Goal: Participate in discussion: Engage in conversation with other users on a specific topic

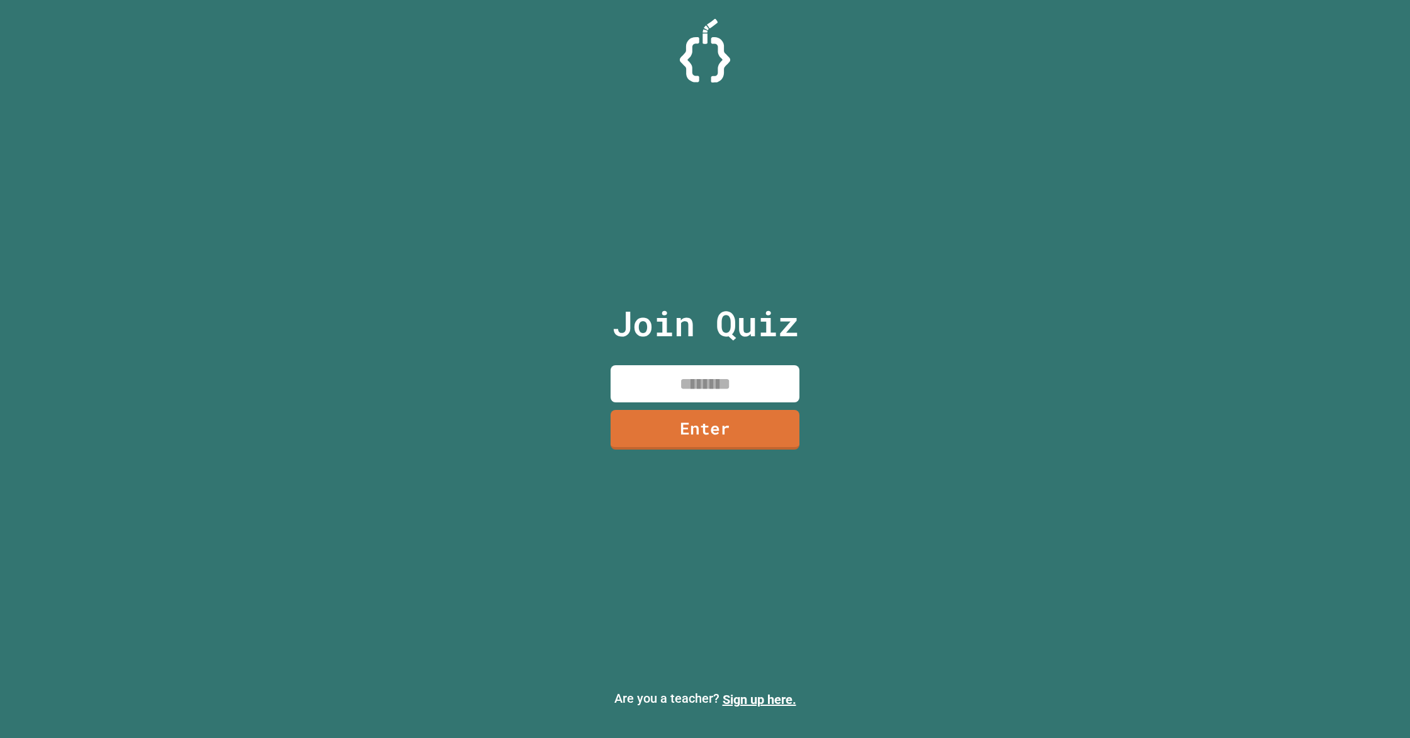
click at [680, 384] on input at bounding box center [705, 383] width 189 height 37
type input "********"
click at [682, 434] on link "Enter" at bounding box center [705, 429] width 192 height 42
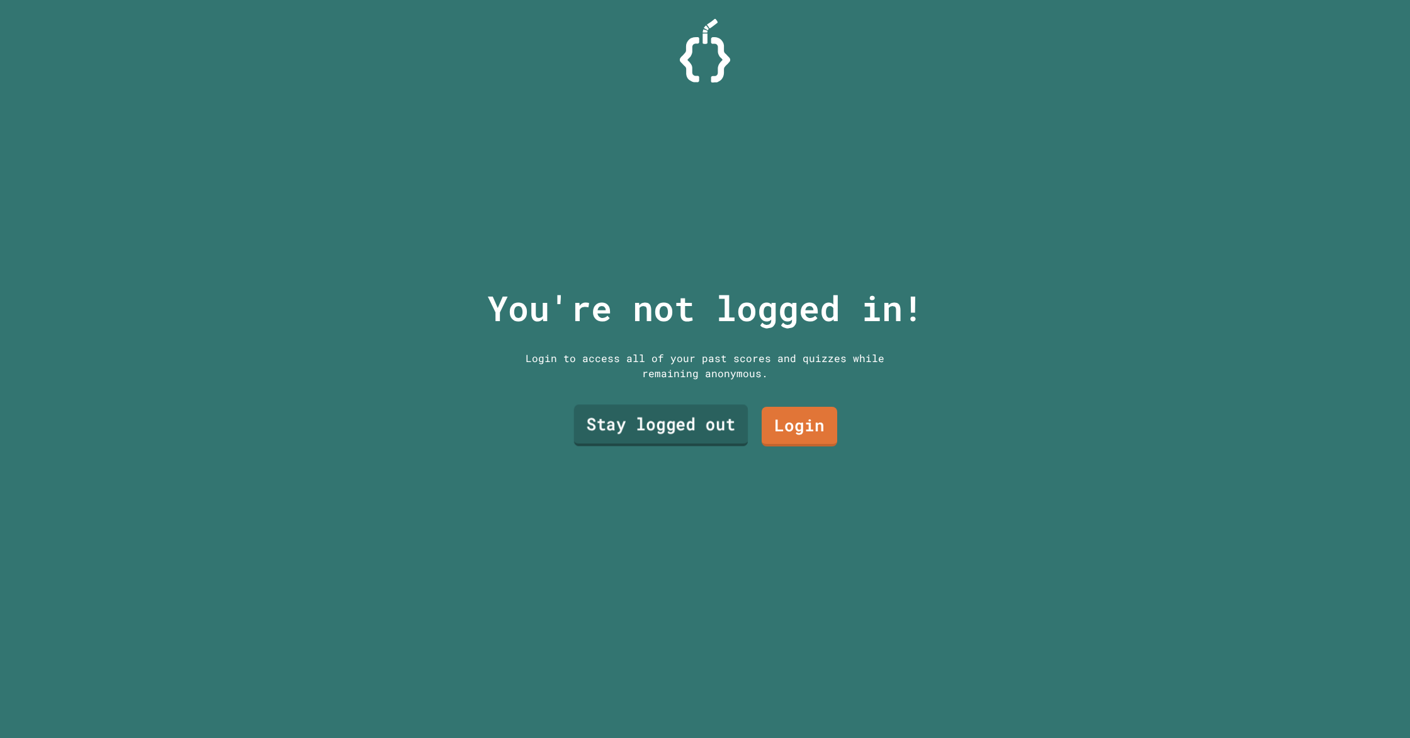
click at [696, 437] on link "Stay logged out" at bounding box center [661, 425] width 174 height 42
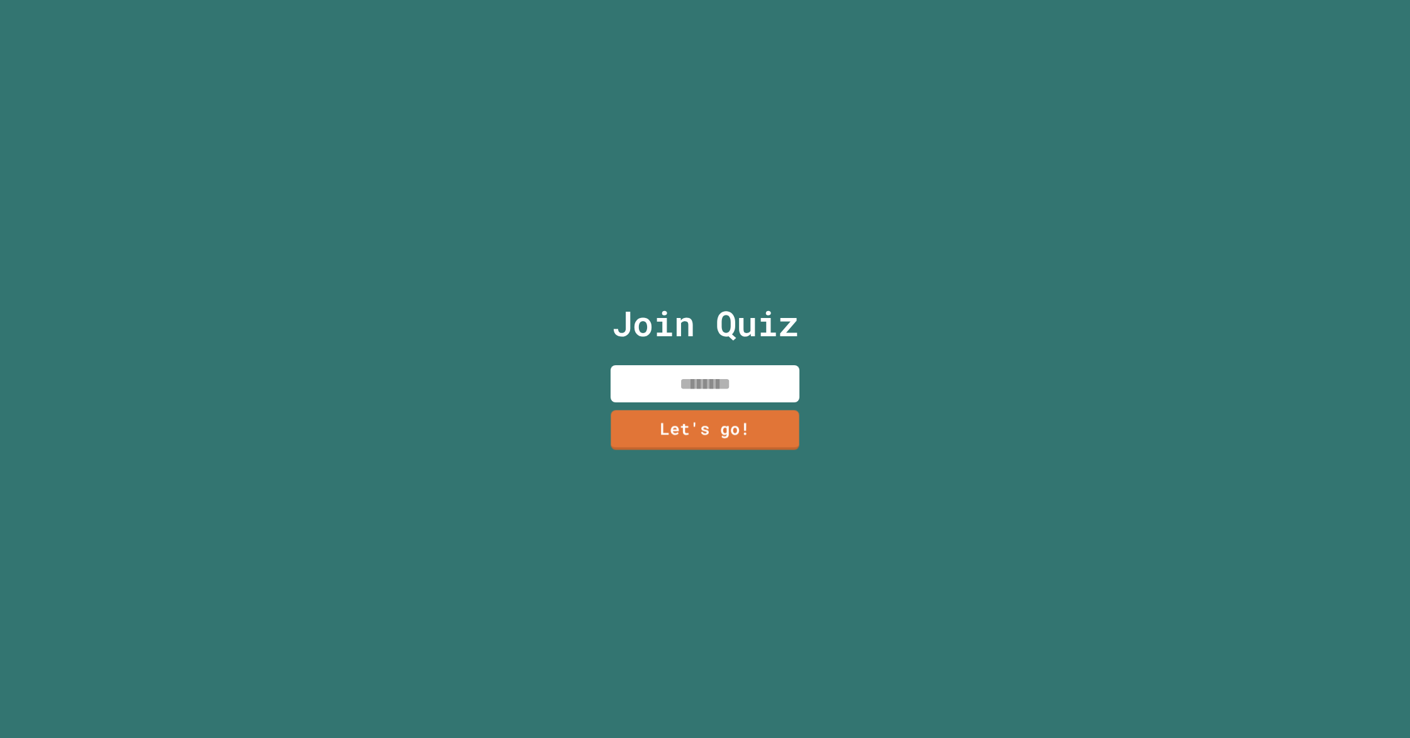
click at [667, 372] on input at bounding box center [705, 383] width 189 height 37
type input "******"
click at [733, 432] on link "Let's go!" at bounding box center [705, 428] width 173 height 42
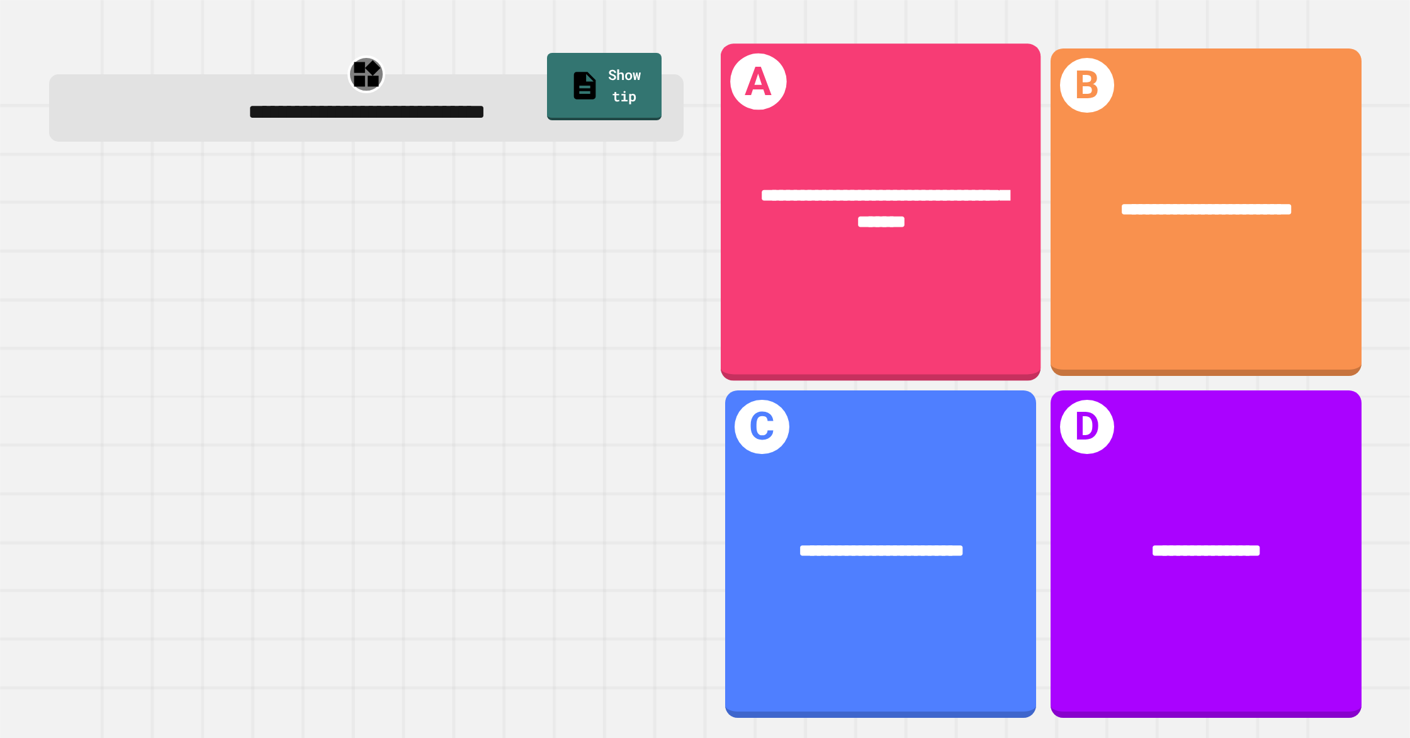
click at [850, 249] on div "**********" at bounding box center [881, 209] width 320 height 125
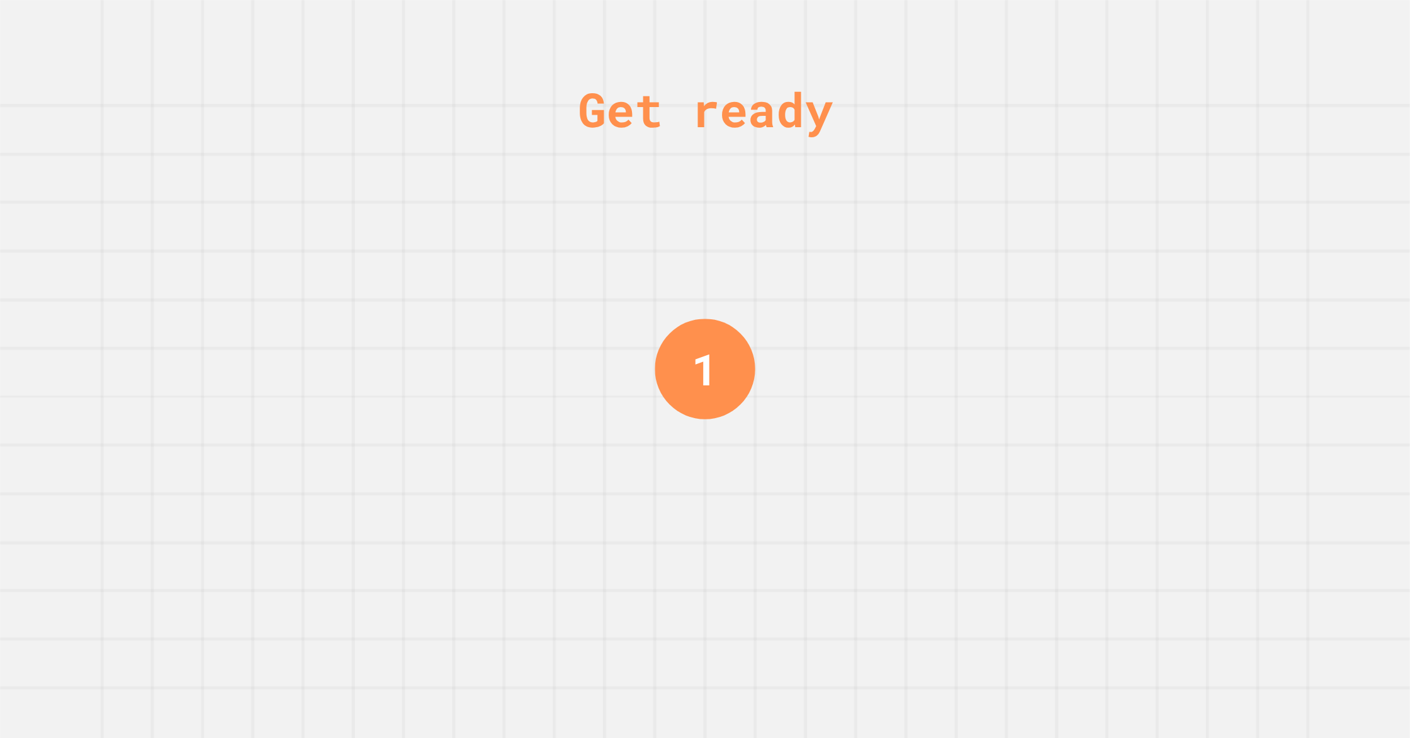
click at [981, 605] on div "Get ready 1" at bounding box center [705, 369] width 1410 height 738
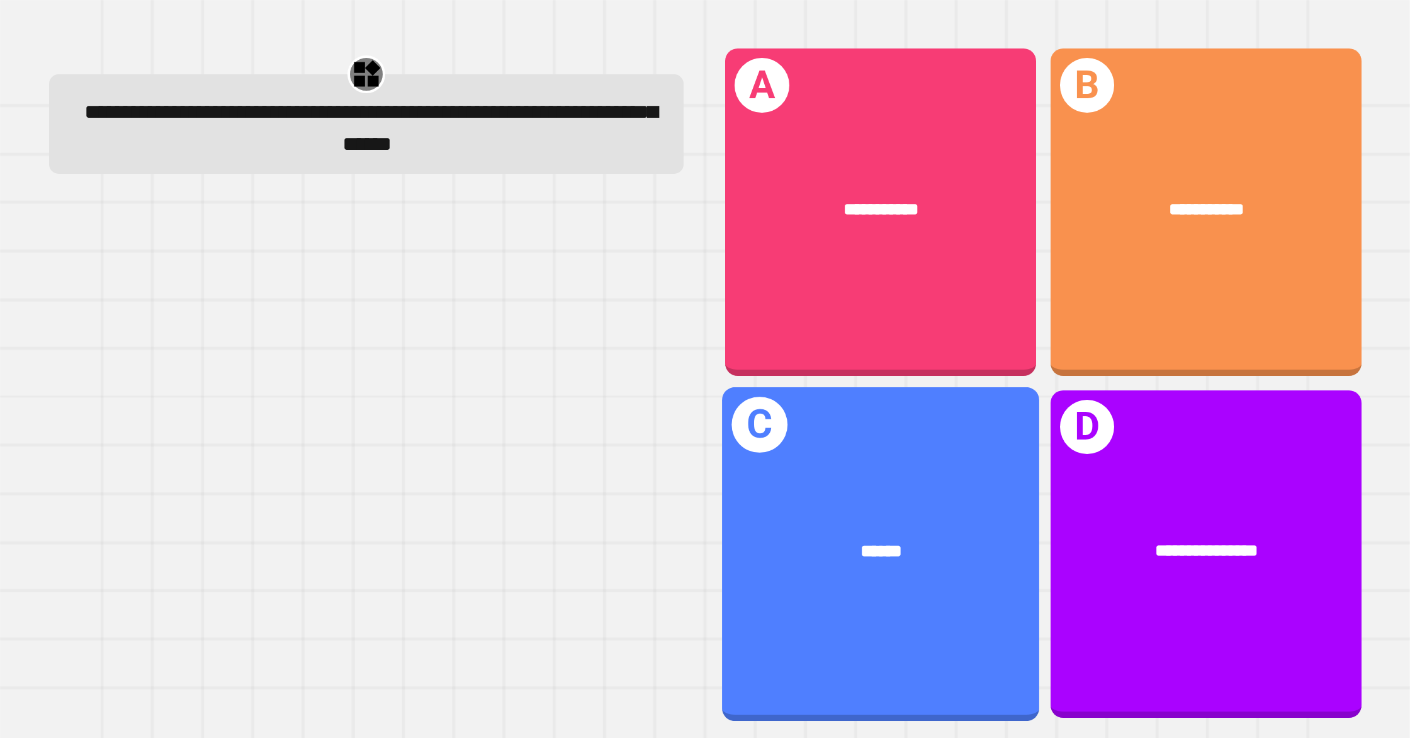
click at [982, 605] on div "C ******" at bounding box center [880, 553] width 317 height 334
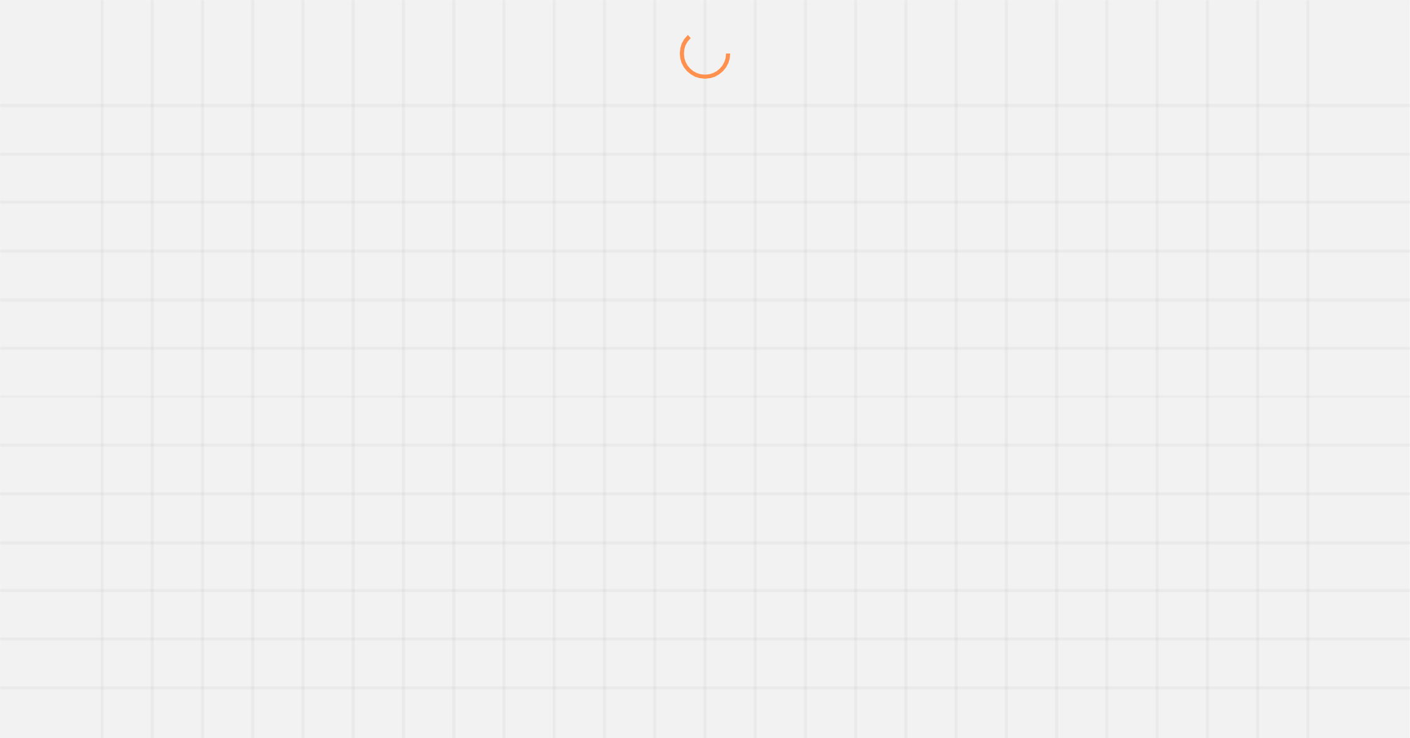
click at [982, 605] on div at bounding box center [705, 369] width 1410 height 738
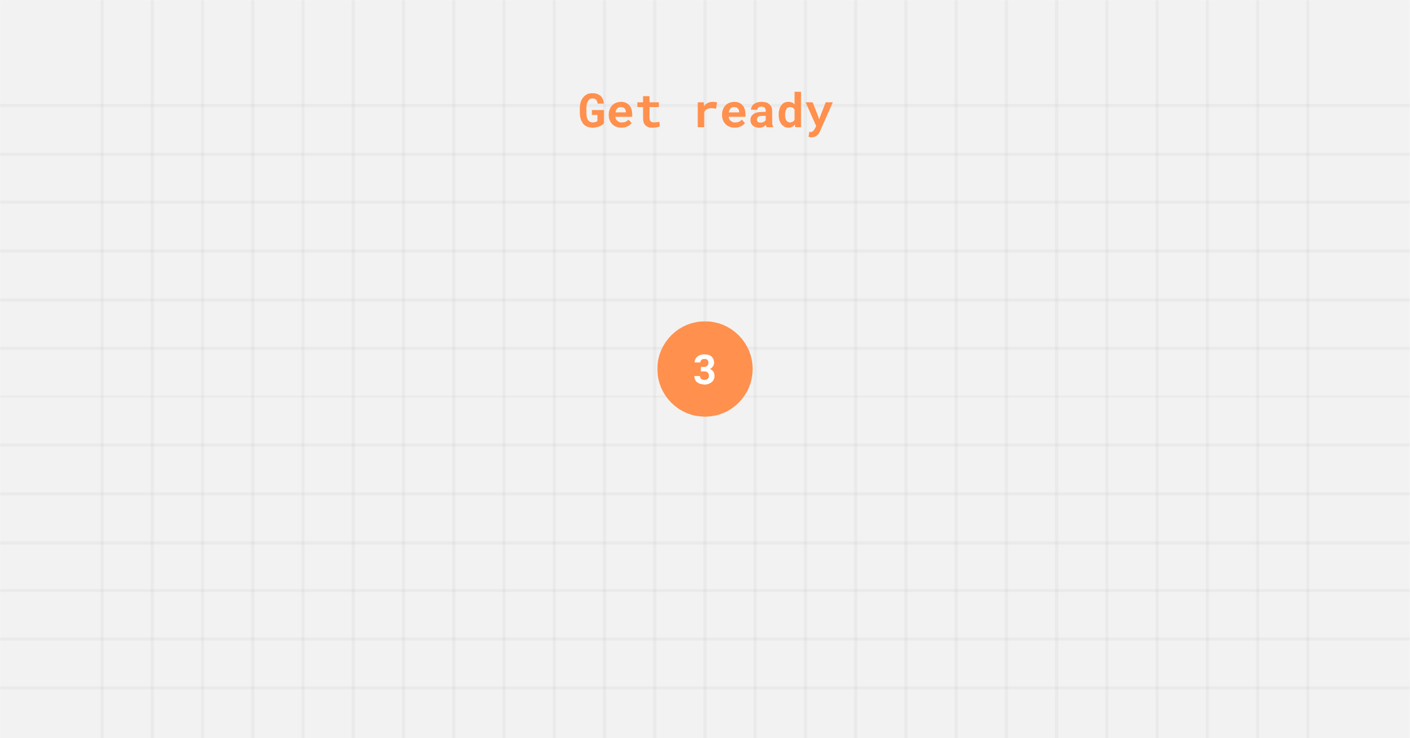
click at [1161, 264] on div "Get ready 3" at bounding box center [705, 369] width 1410 height 738
click at [1161, 261] on div "Get ready 2" at bounding box center [705, 369] width 1410 height 738
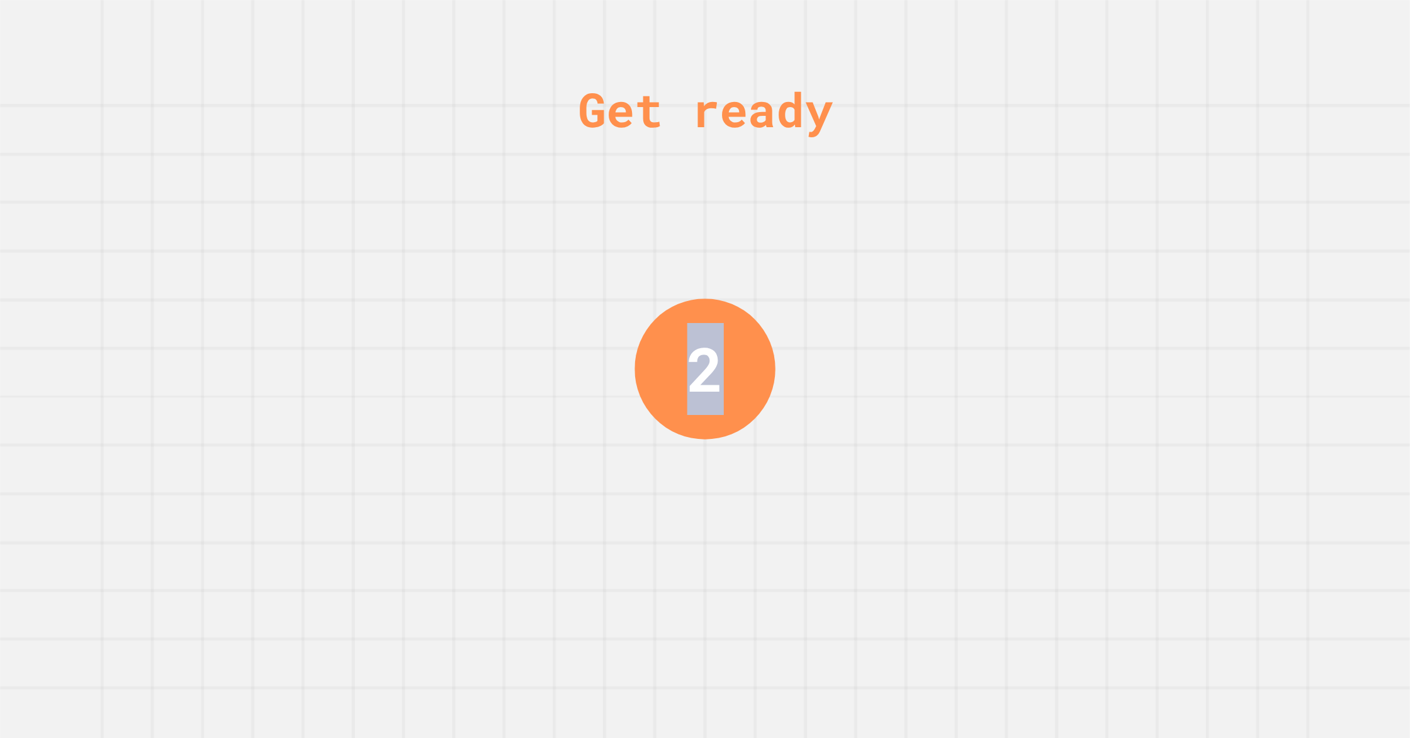
click at [1161, 261] on div "Get ready 2" at bounding box center [705, 369] width 1410 height 738
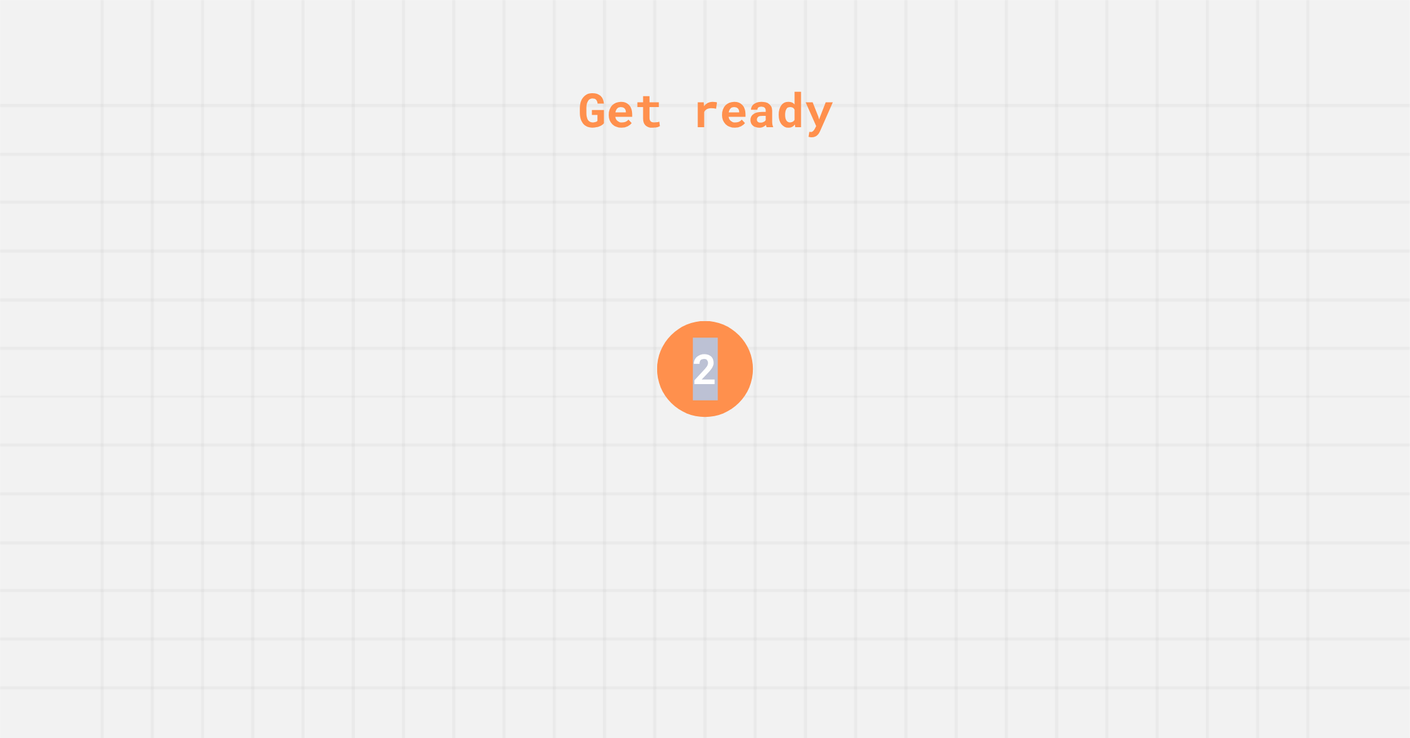
drag, startPoint x: 1039, startPoint y: 271, endPoint x: 971, endPoint y: 276, distance: 68.1
click at [991, 278] on div "Get ready 2" at bounding box center [705, 369] width 1410 height 738
click at [971, 276] on div "Get ready 1" at bounding box center [705, 369] width 1410 height 738
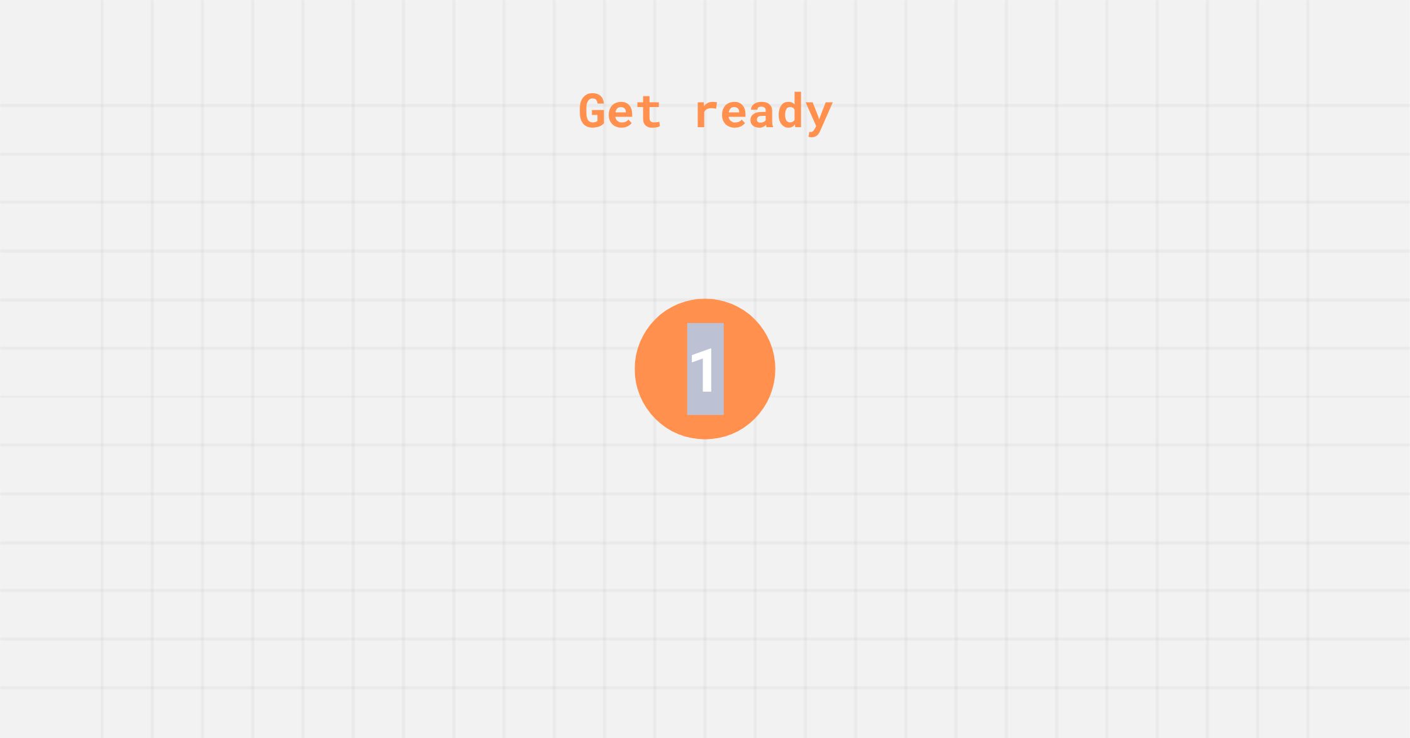
click at [971, 276] on div "Get ready 1" at bounding box center [705, 369] width 1410 height 738
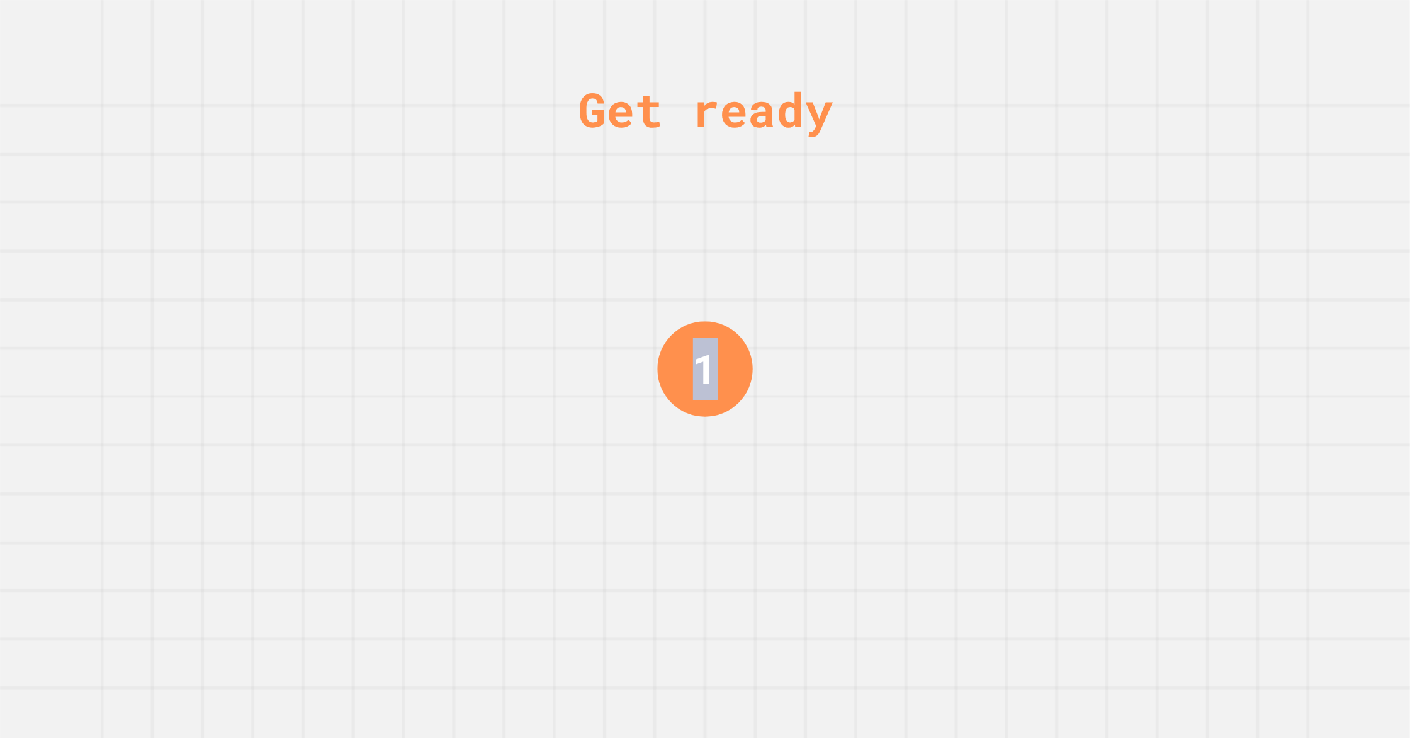
click at [971, 276] on div "Get ready 1" at bounding box center [705, 369] width 1410 height 738
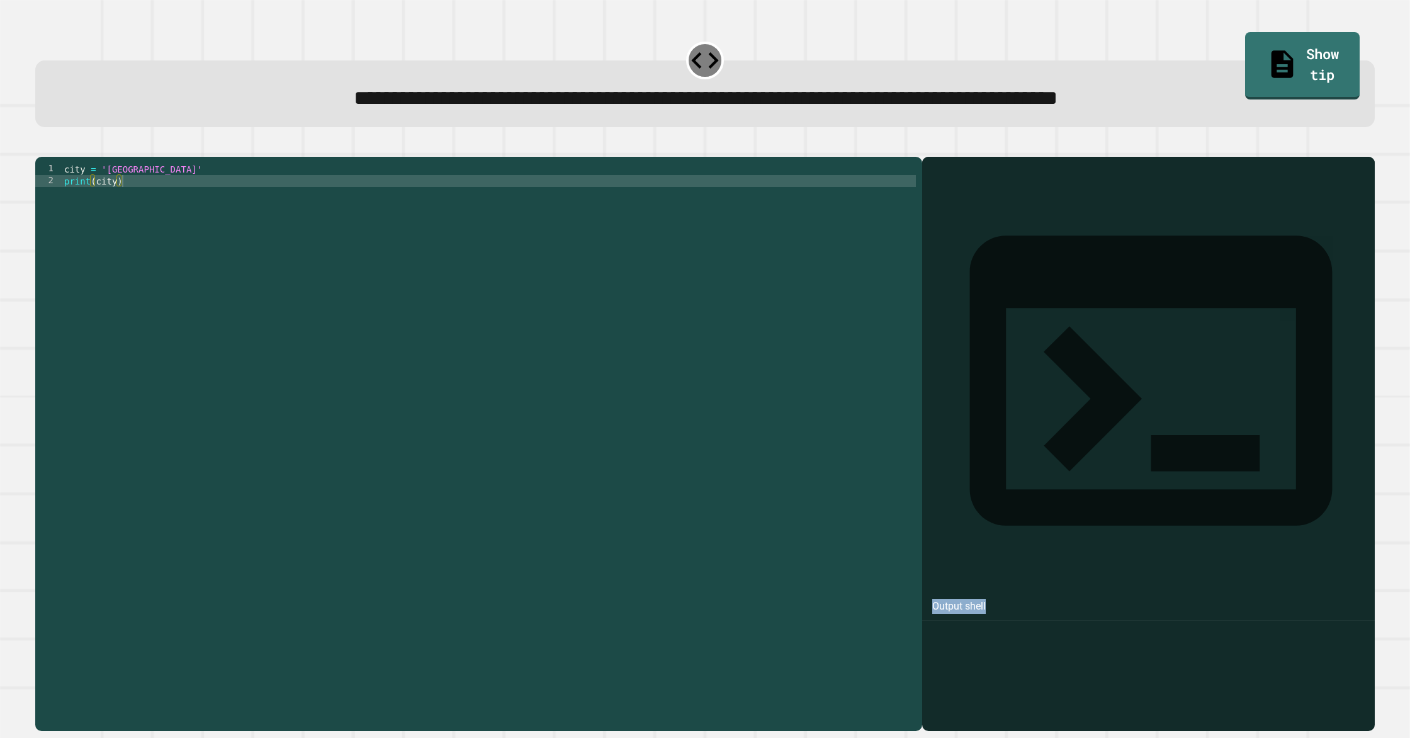
click at [970, 276] on div at bounding box center [1148, 462] width 440 height 538
click at [157, 201] on div "city = 'Madrid' print ( city )" at bounding box center [489, 438] width 854 height 550
click at [137, 189] on div "city = 'Madrid' print ( city )" at bounding box center [489, 438] width 854 height 550
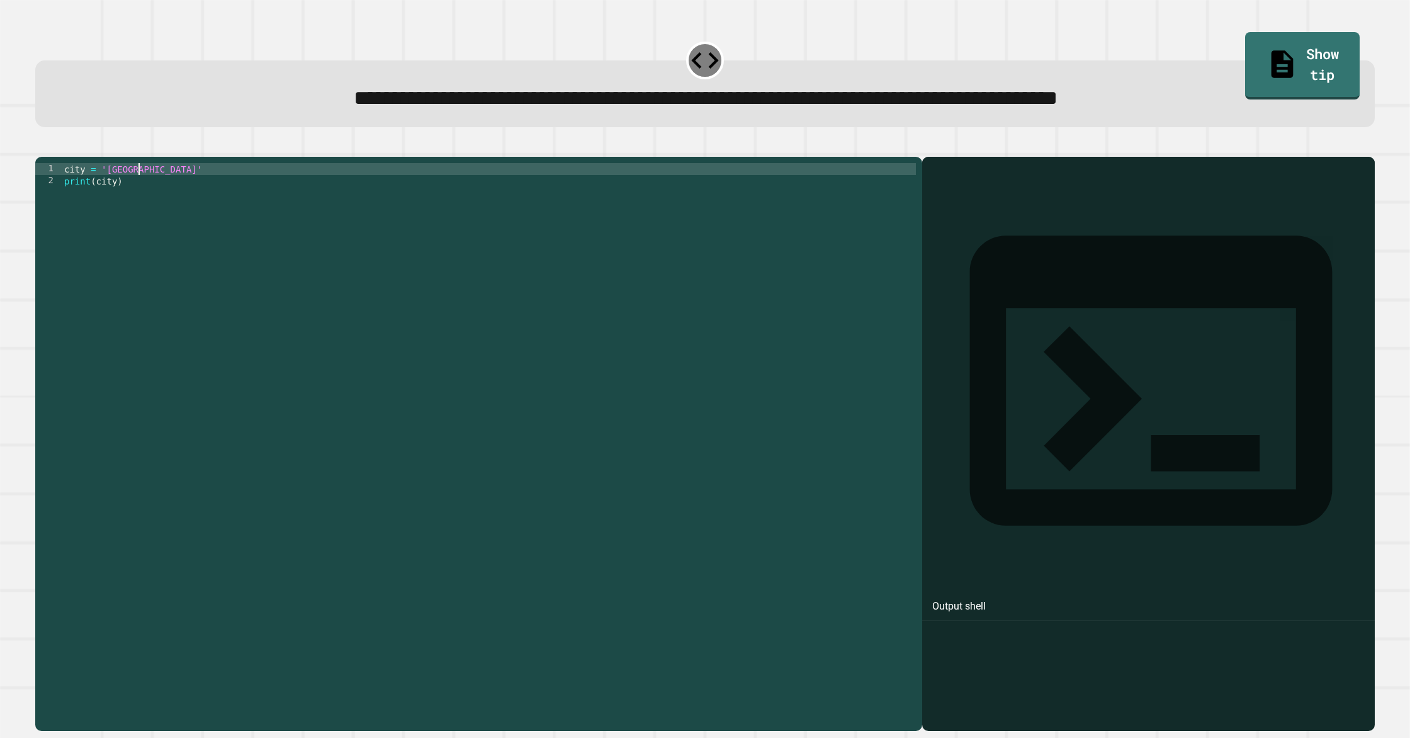
scroll to position [0, 5]
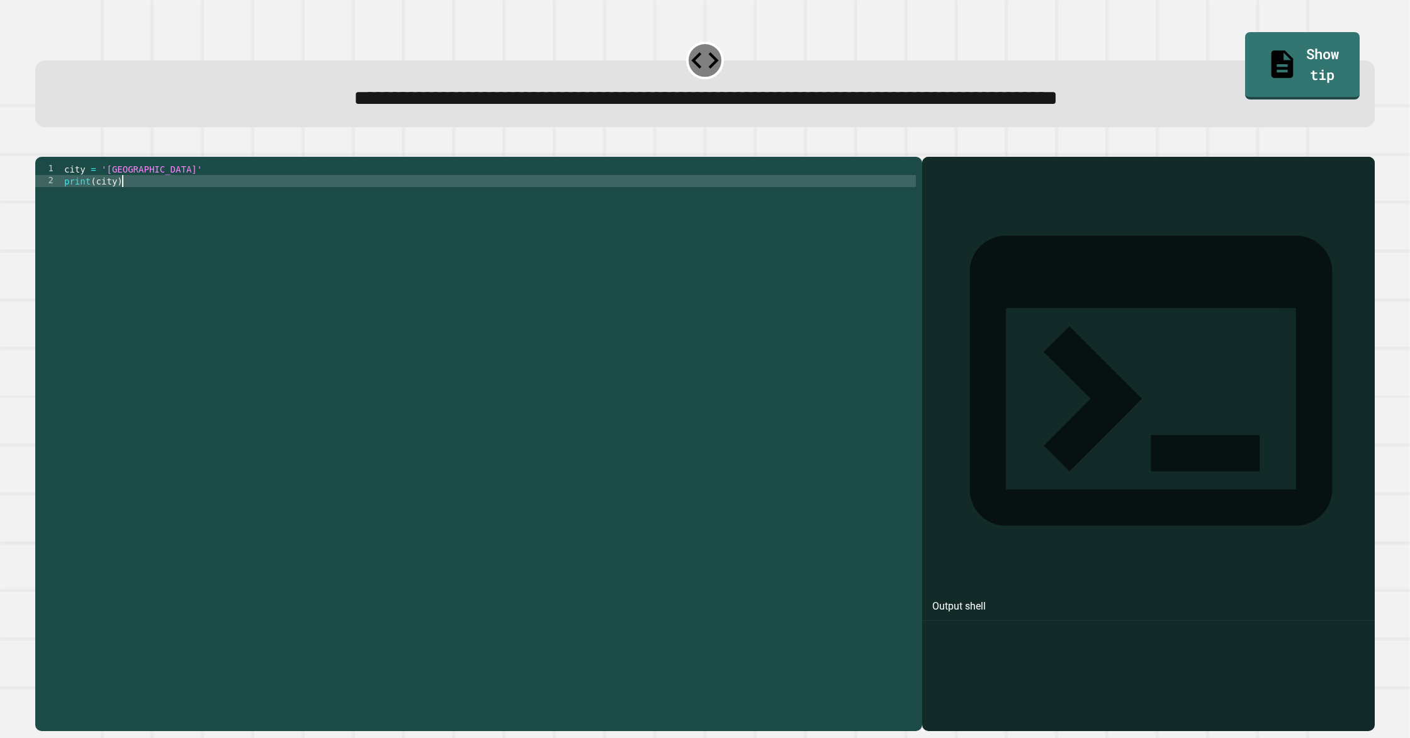
click at [359, 232] on div "city = 'London' print ( city )" at bounding box center [489, 438] width 854 height 550
type textarea "**********"
click at [42, 146] on icon "button" at bounding box center [42, 146] width 0 height 0
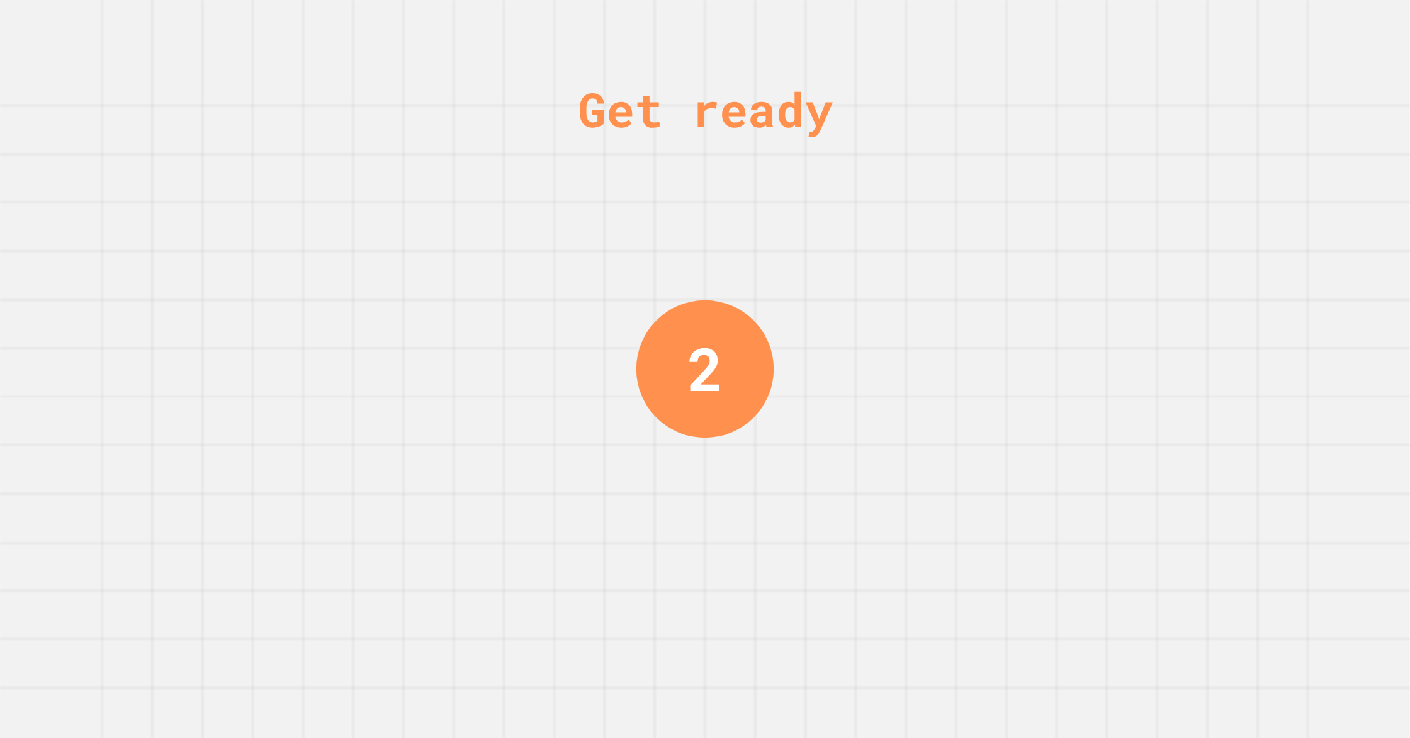
drag, startPoint x: 995, startPoint y: 551, endPoint x: 1001, endPoint y: 549, distance: 6.4
click at [1001, 549] on div "Get ready 2" at bounding box center [705, 369] width 1410 height 738
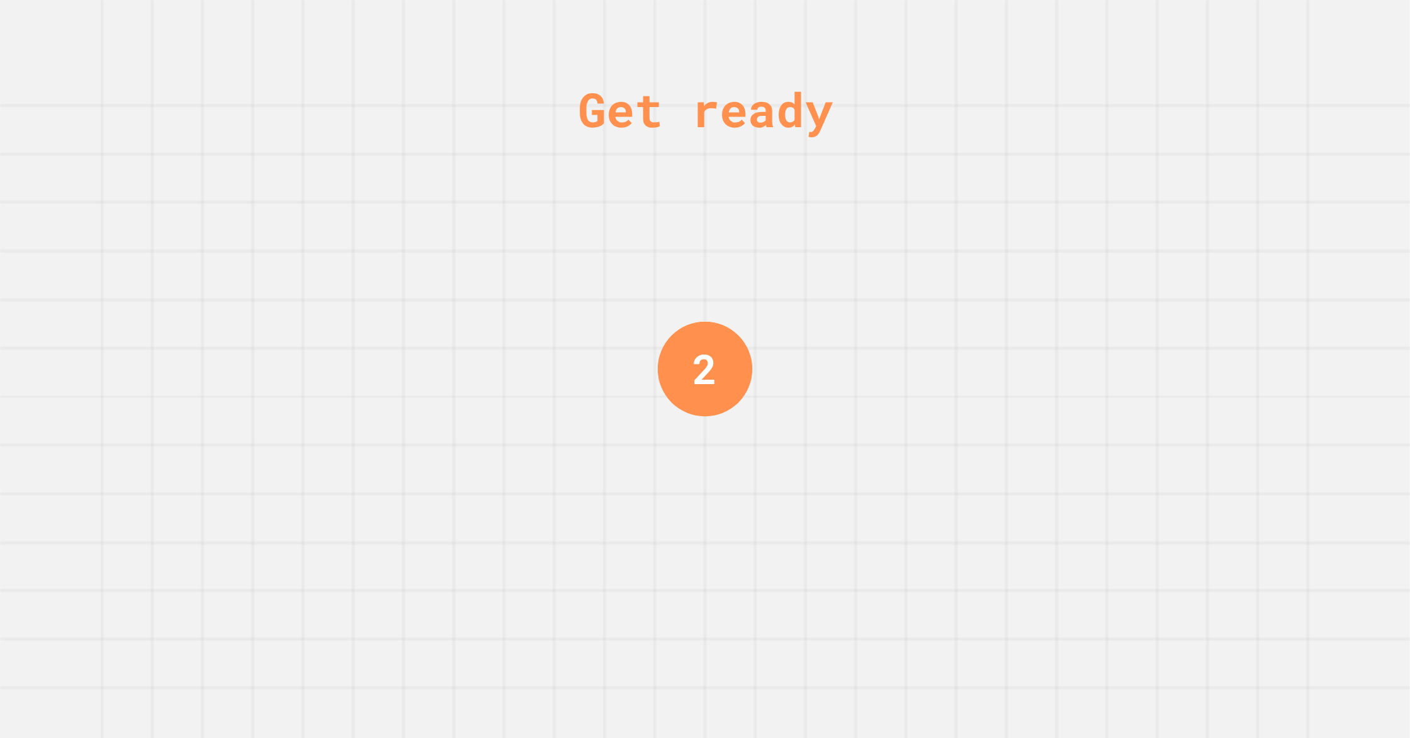
drag, startPoint x: 1010, startPoint y: 547, endPoint x: 1136, endPoint y: 564, distance: 127.0
click at [1011, 548] on div "Get ready 2" at bounding box center [705, 369] width 1410 height 738
drag, startPoint x: 1136, startPoint y: 564, endPoint x: 1146, endPoint y: 575, distance: 14.7
click at [1139, 571] on div "Get ready 1" at bounding box center [705, 369] width 1410 height 738
drag, startPoint x: 1146, startPoint y: 575, endPoint x: 1154, endPoint y: 577, distance: 9.0
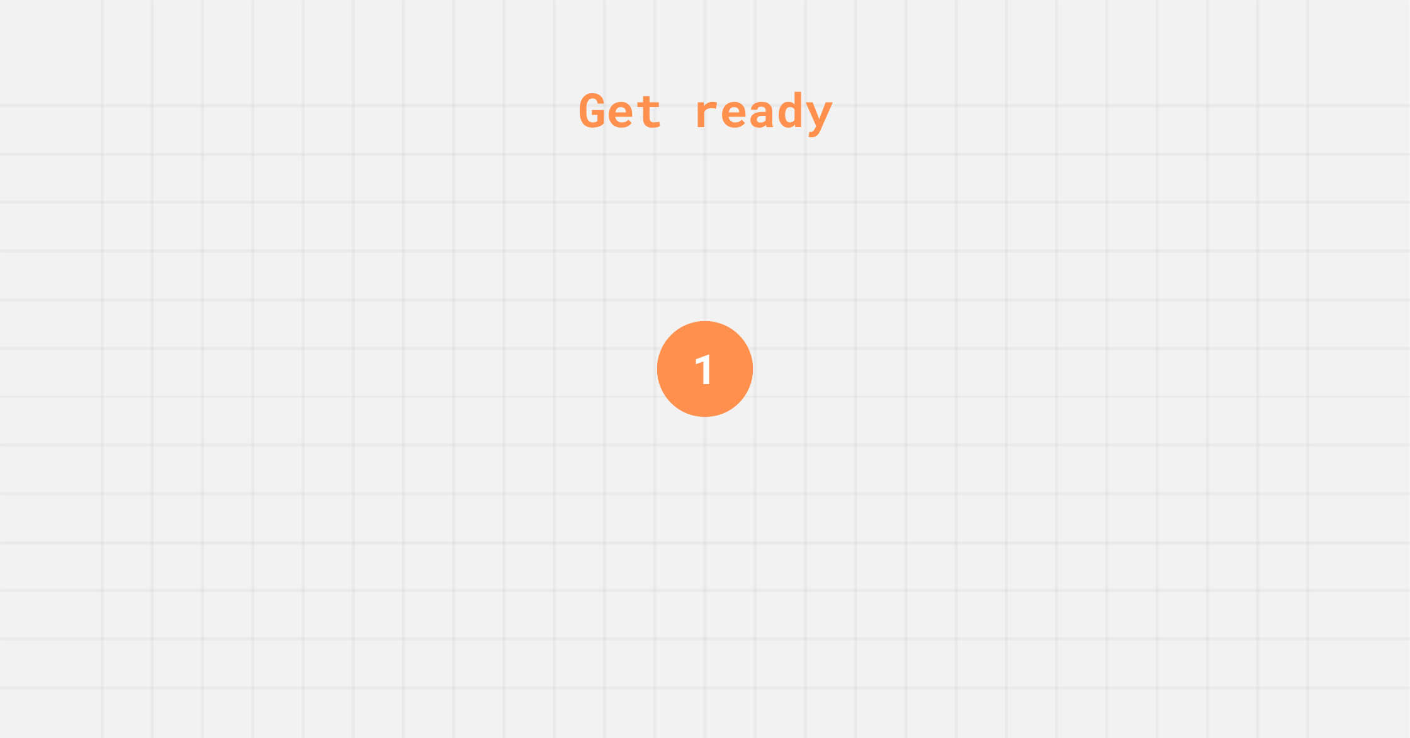
click at [1146, 576] on div "Get ready 1" at bounding box center [705, 369] width 1410 height 738
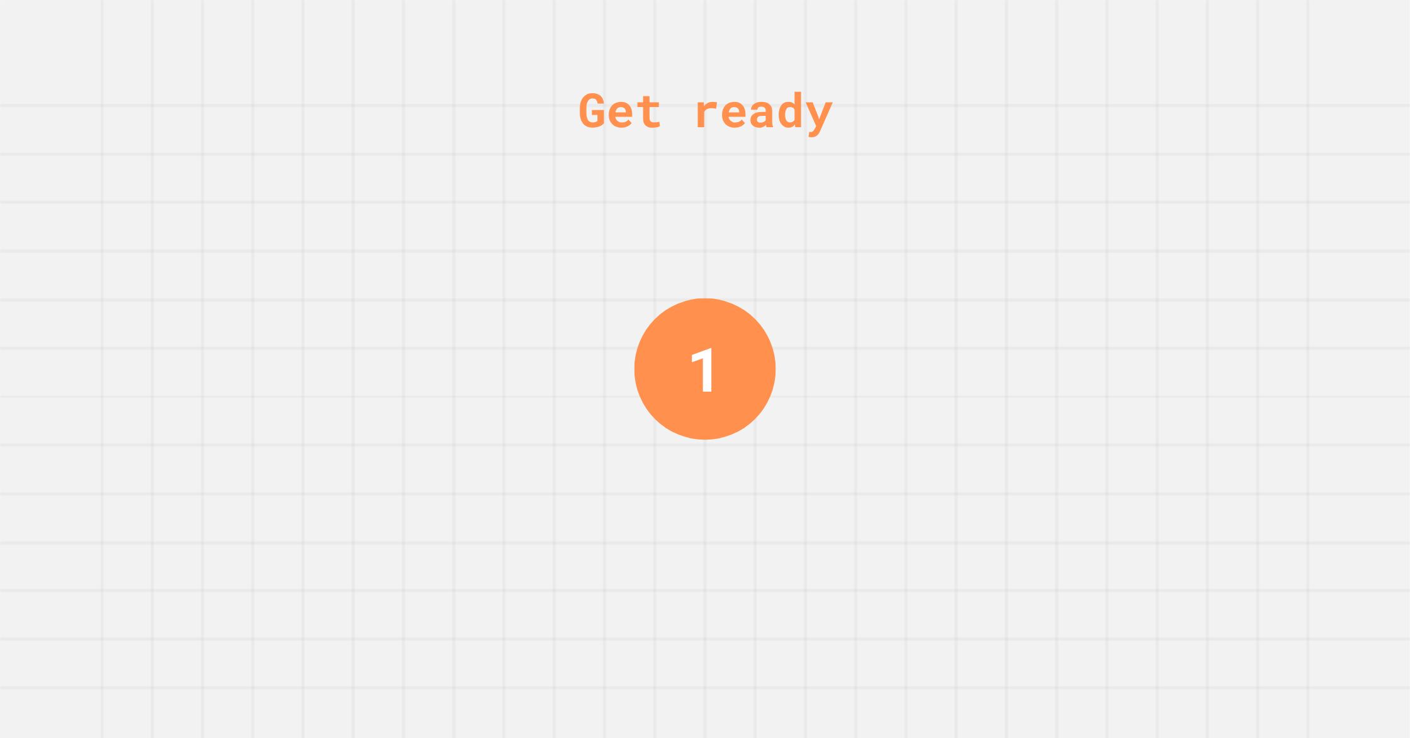
click at [1176, 581] on div "Get ready 1" at bounding box center [705, 369] width 1410 height 738
click at [1178, 582] on div "Get ready 1" at bounding box center [705, 369] width 1410 height 738
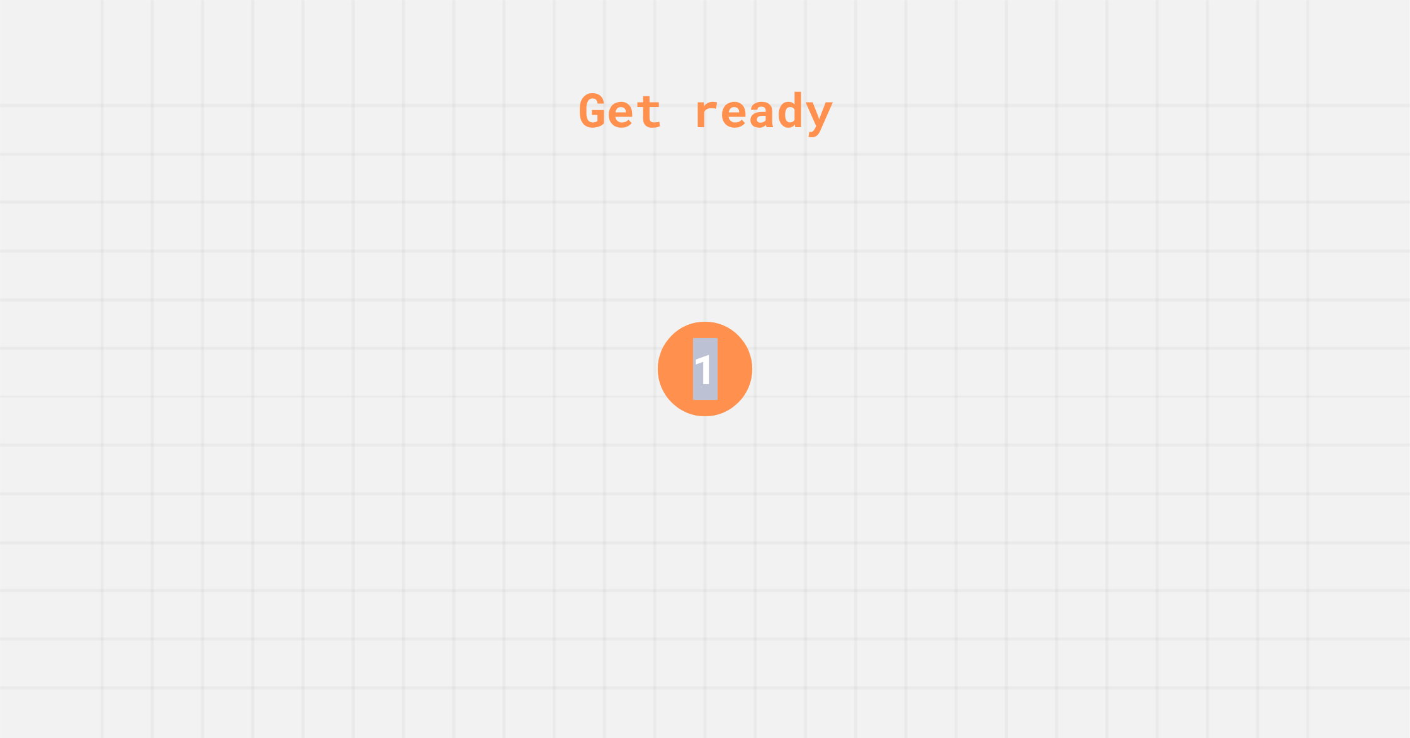
click at [1178, 582] on div "Get ready 1" at bounding box center [705, 369] width 1410 height 738
click at [1178, 583] on div "Get ready 1" at bounding box center [705, 369] width 1410 height 738
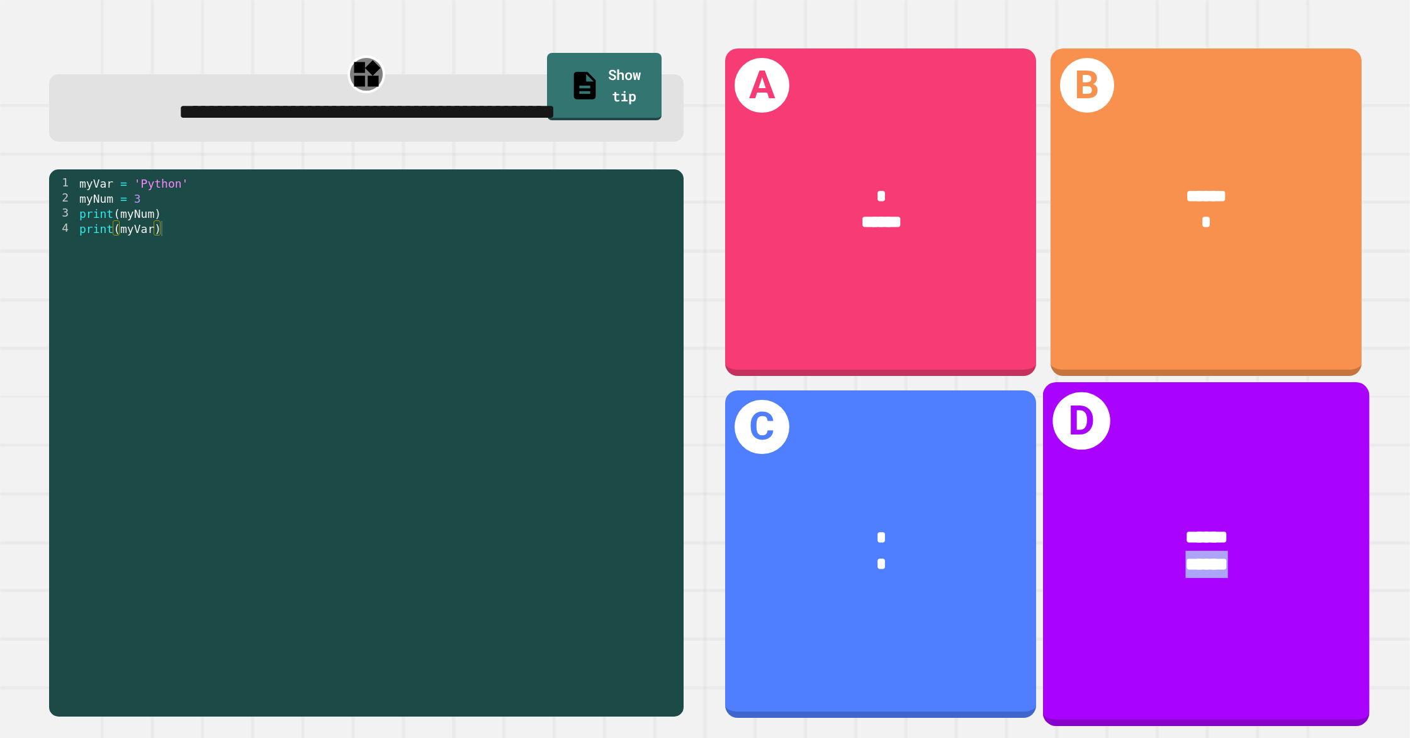
click at [1179, 583] on div "****** ******" at bounding box center [1205, 551] width 327 height 128
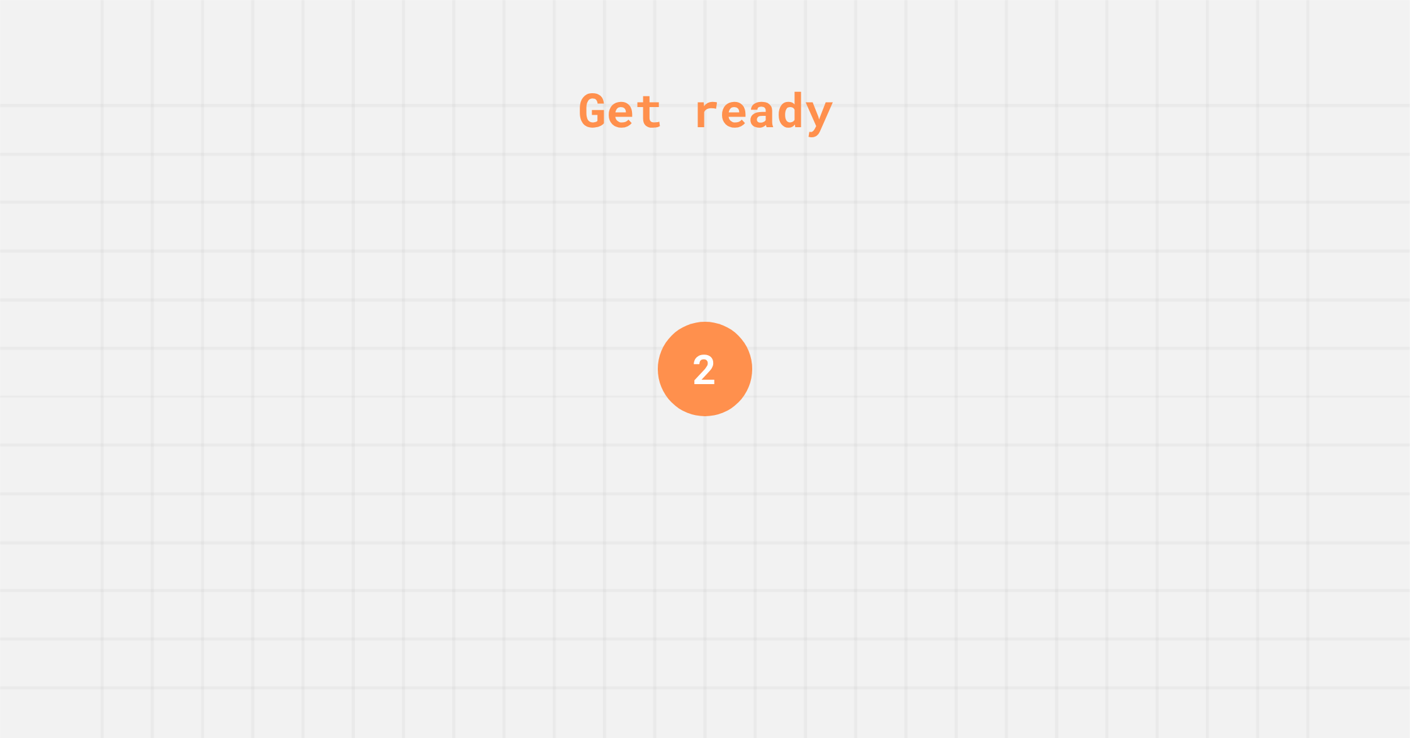
click at [531, 415] on div "Get ready 2" at bounding box center [705, 369] width 1410 height 738
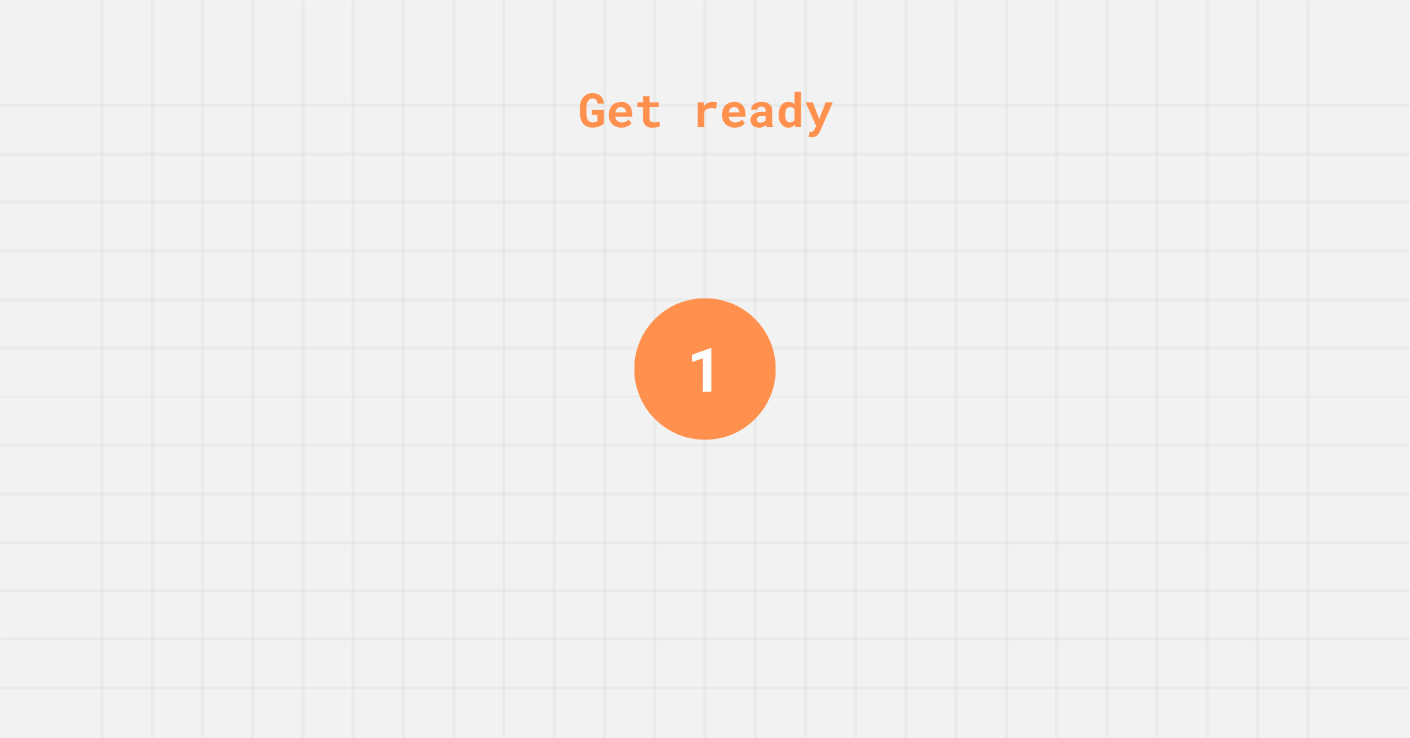
drag, startPoint x: 1178, startPoint y: 485, endPoint x: 1184, endPoint y: 470, distance: 16.4
click at [1185, 483] on div "Get ready 1" at bounding box center [705, 369] width 1410 height 738
drag, startPoint x: 1141, startPoint y: 366, endPoint x: 1137, endPoint y: 359, distance: 8.4
click at [1137, 359] on div "Get ready 1" at bounding box center [705, 369] width 1410 height 738
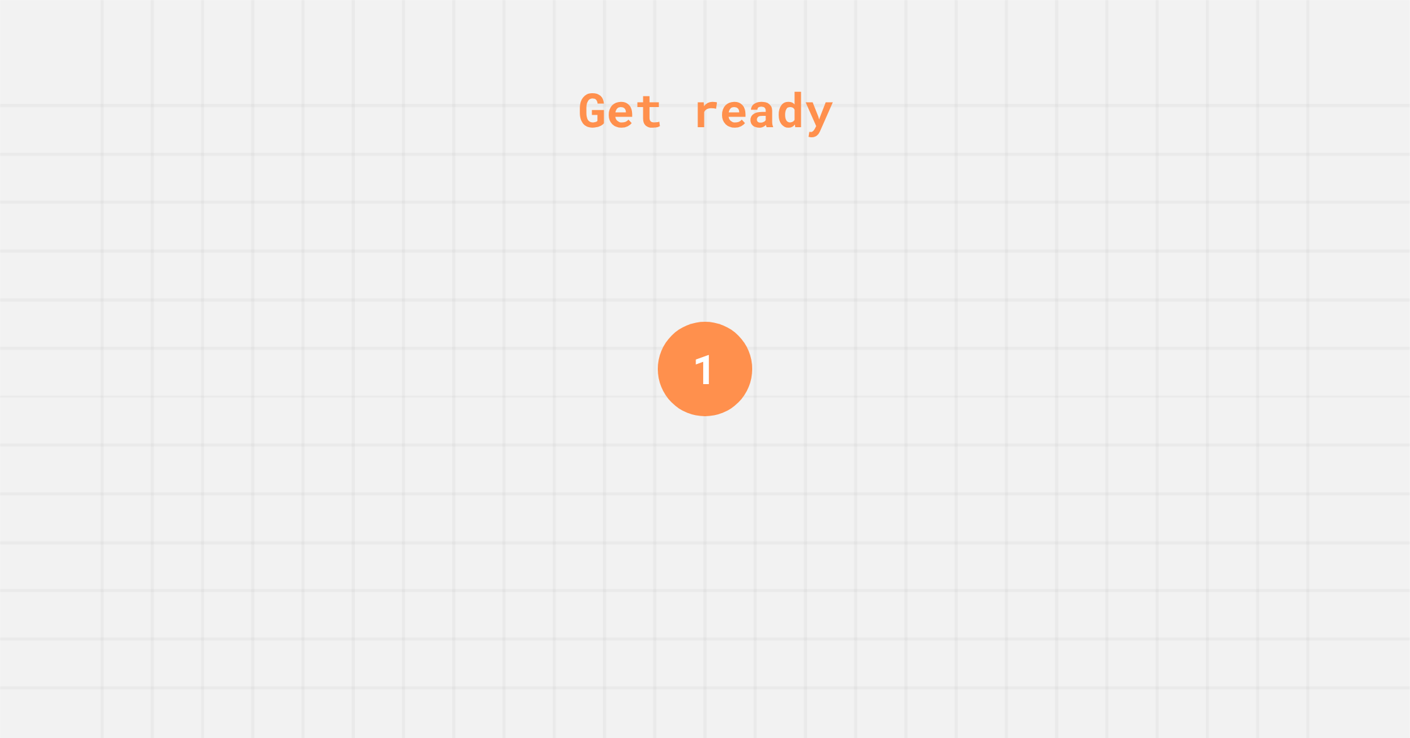
click at [1130, 358] on div "Get ready 1" at bounding box center [705, 369] width 1410 height 738
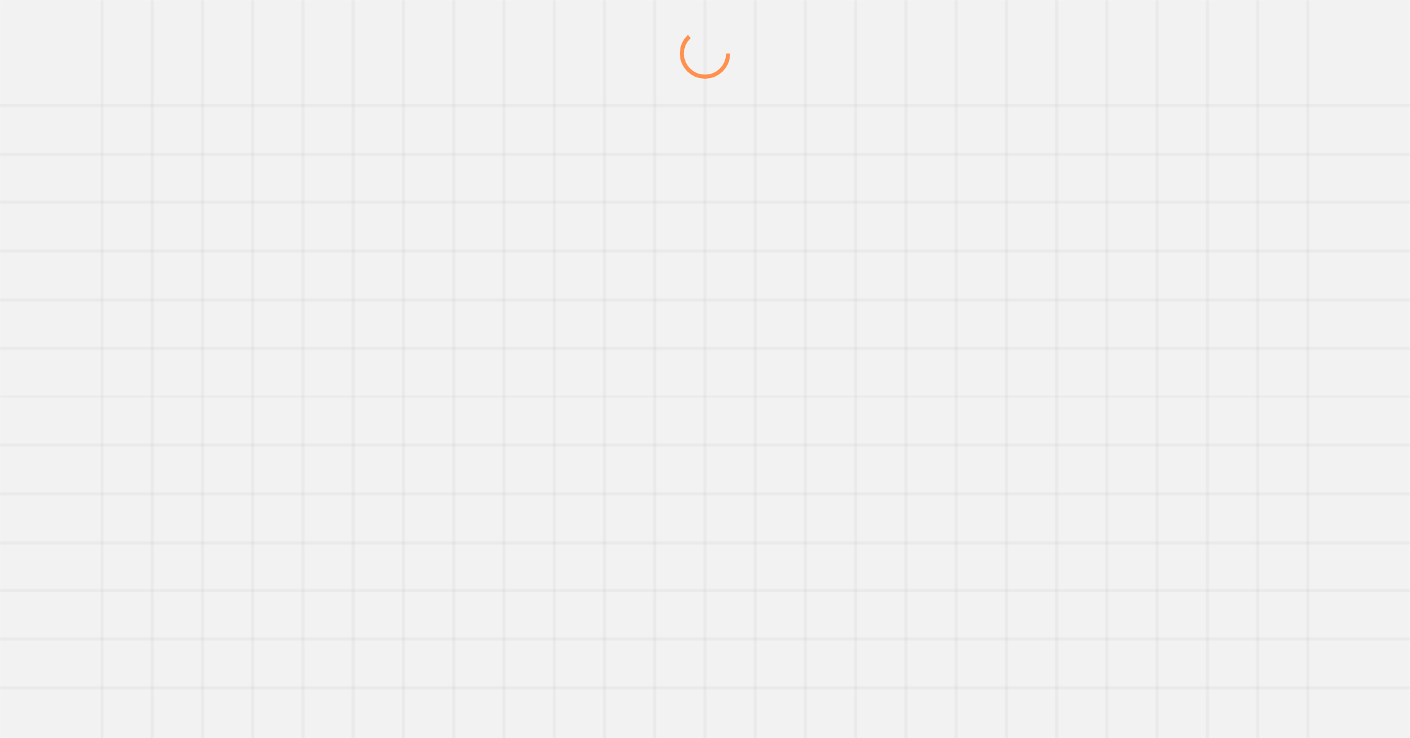
drag, startPoint x: 1137, startPoint y: 359, endPoint x: 1053, endPoint y: 356, distance: 83.8
click at [1053, 356] on div at bounding box center [704, 382] width 1353 height 709
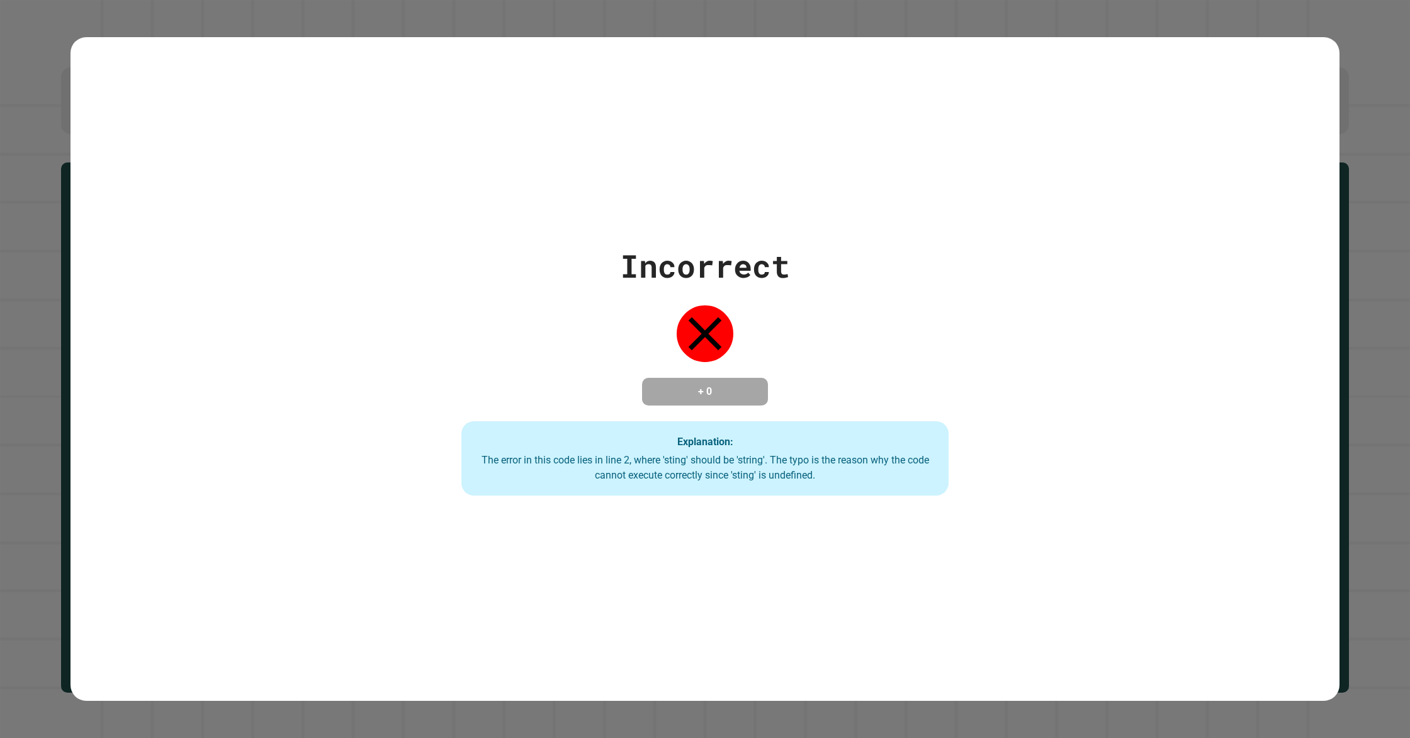
click at [1052, 356] on div "Incorrect + 0 Explanation: The error in this code lies in line 2, where 'sting'…" at bounding box center [705, 368] width 695 height 253
click at [882, 397] on div "Incorrect + 0 Explanation: The error in this code lies in line 2, where 'sting'…" at bounding box center [705, 368] width 695 height 253
click at [878, 405] on div "Incorrect + 0 Explanation: The error in this code lies in line 2, where 'sting'…" at bounding box center [705, 368] width 695 height 253
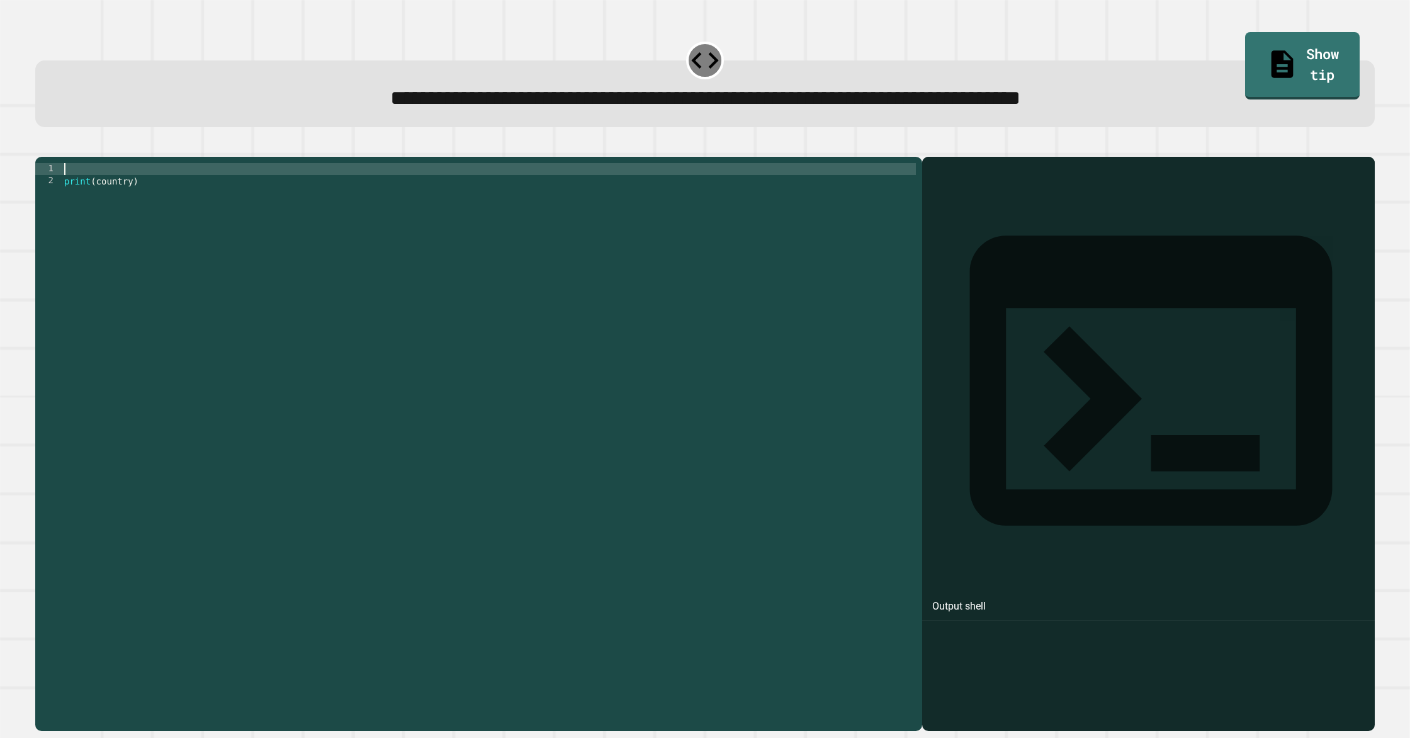
click at [84, 189] on div "print ( country )" at bounding box center [489, 438] width 854 height 550
click at [110, 191] on div "country = england print ( country )" at bounding box center [489, 438] width 854 height 550
click at [42, 146] on button "button" at bounding box center [42, 146] width 0 height 0
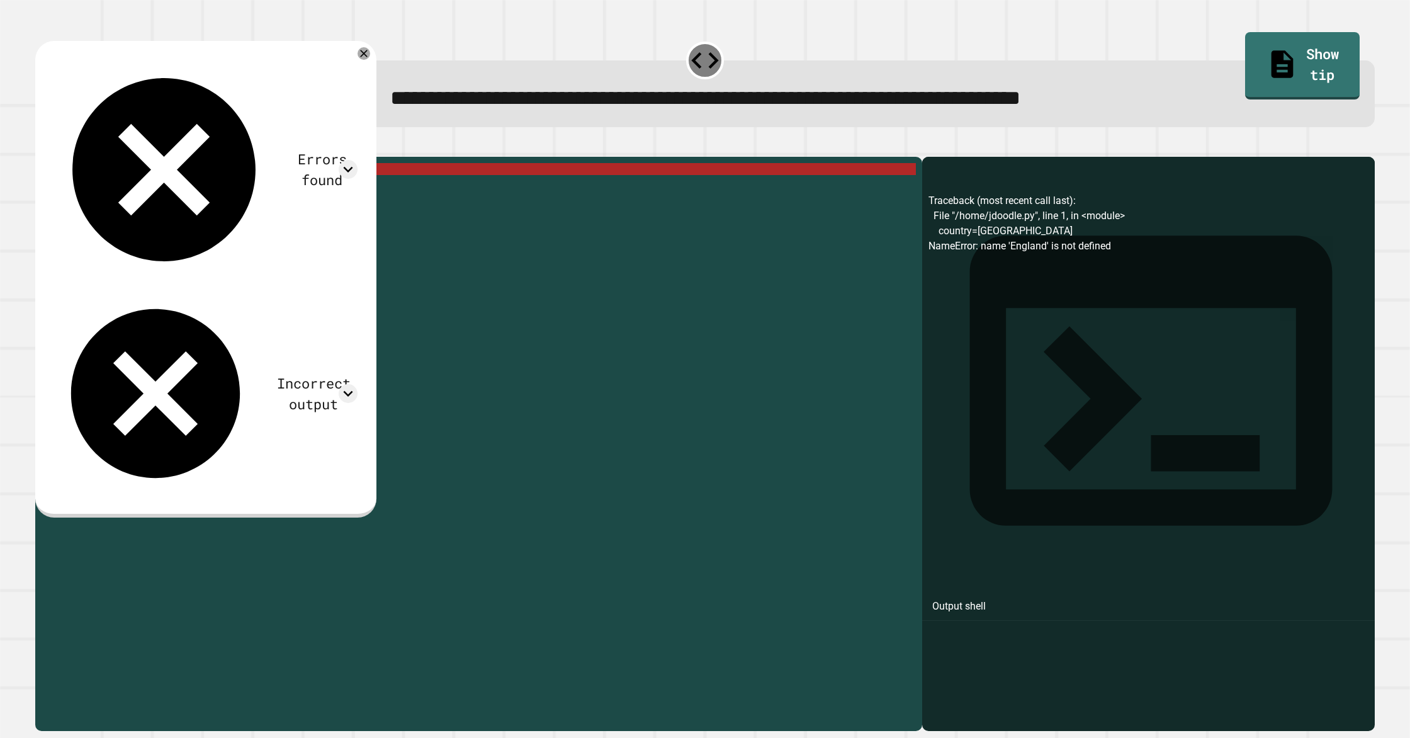
click at [107, 190] on div "country = England print ( country )" at bounding box center [489, 438] width 854 height 550
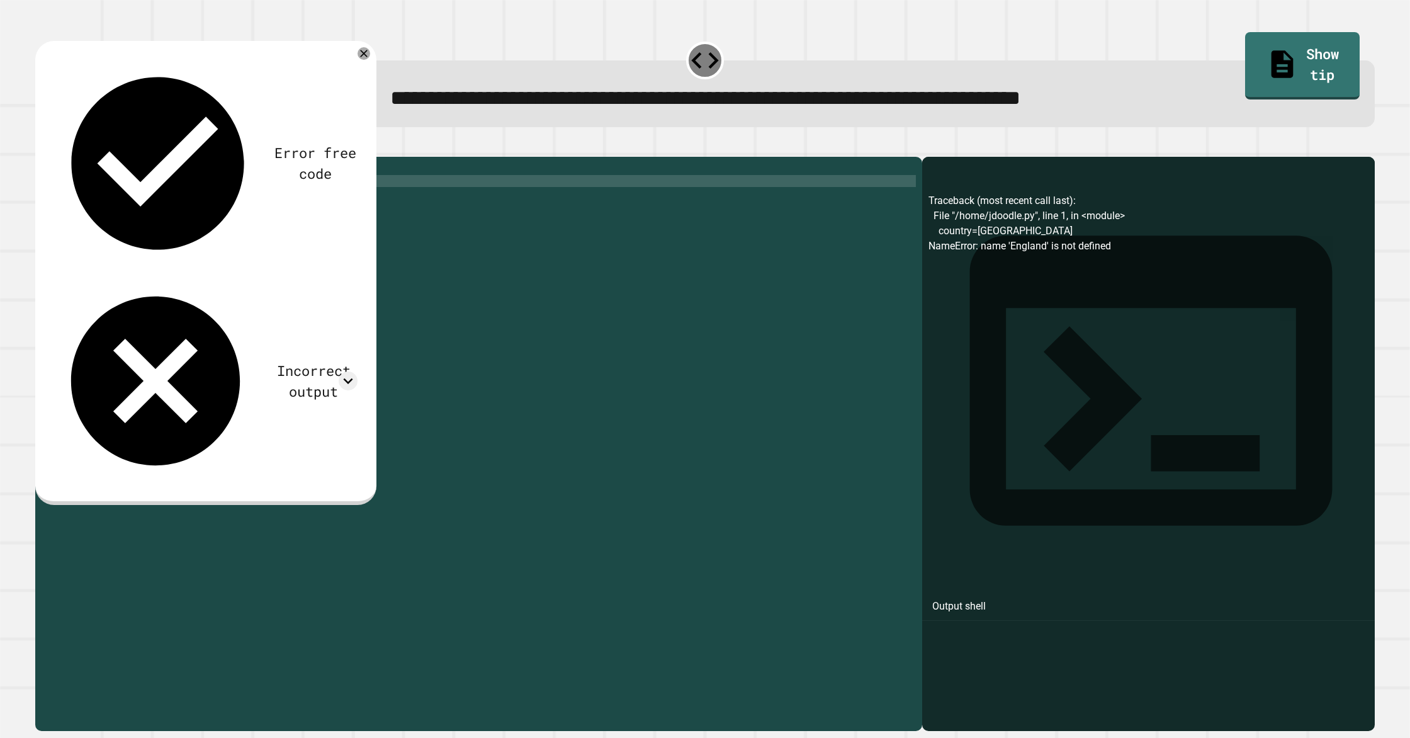
click at [153, 196] on div "country = ( England print ( country )" at bounding box center [489, 438] width 854 height 550
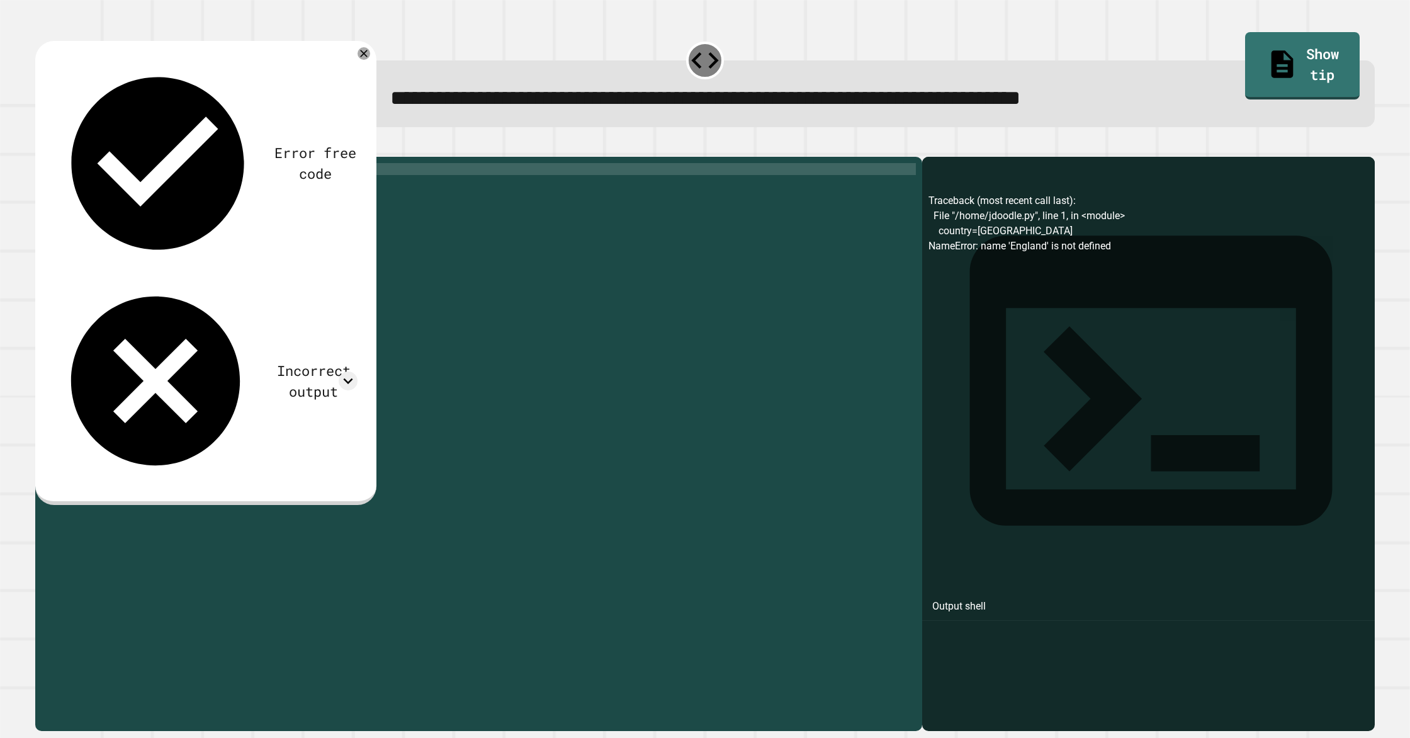
click at [154, 193] on div "country = ( England print ( country )" at bounding box center [489, 438] width 854 height 550
click at [42, 146] on icon "button" at bounding box center [42, 146] width 0 height 0
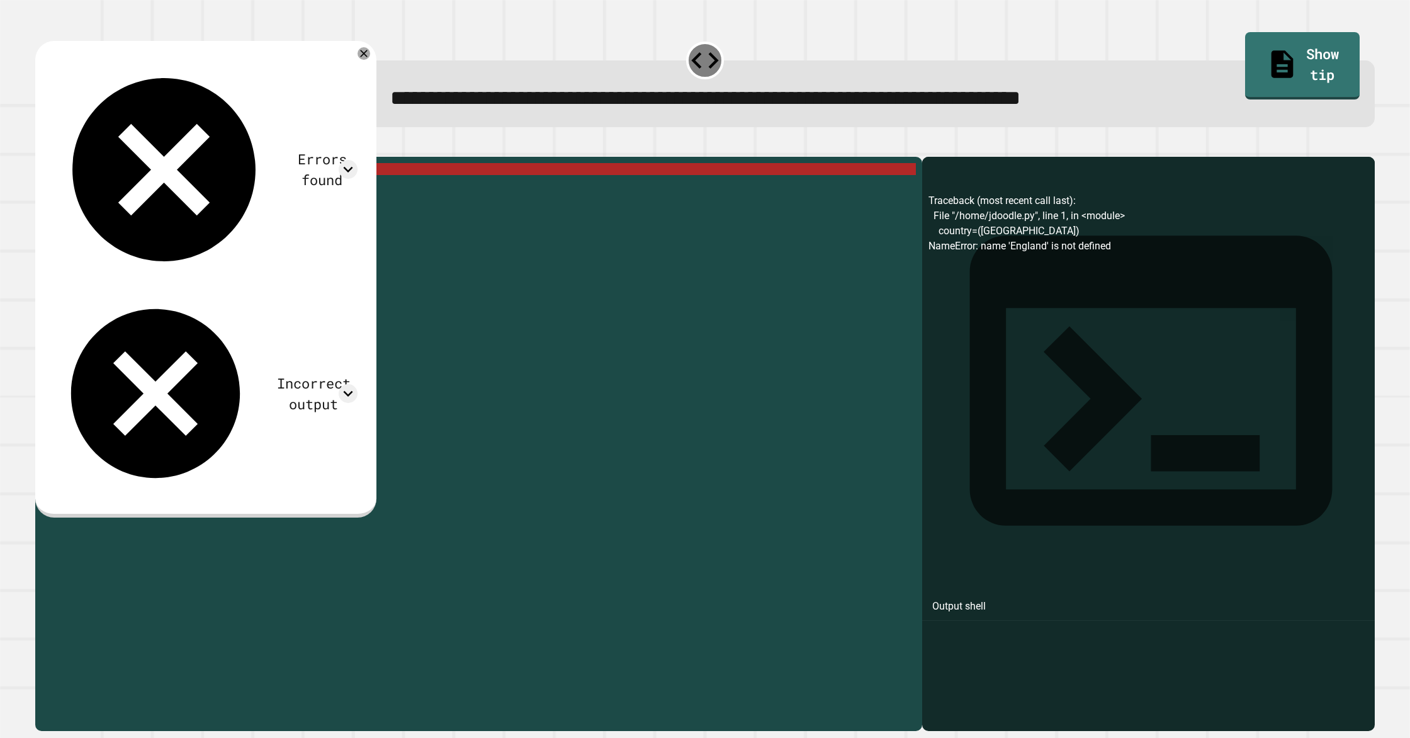
click at [155, 191] on div "country = ( [GEOGRAPHIC_DATA] ) print ( country )" at bounding box center [489, 438] width 854 height 550
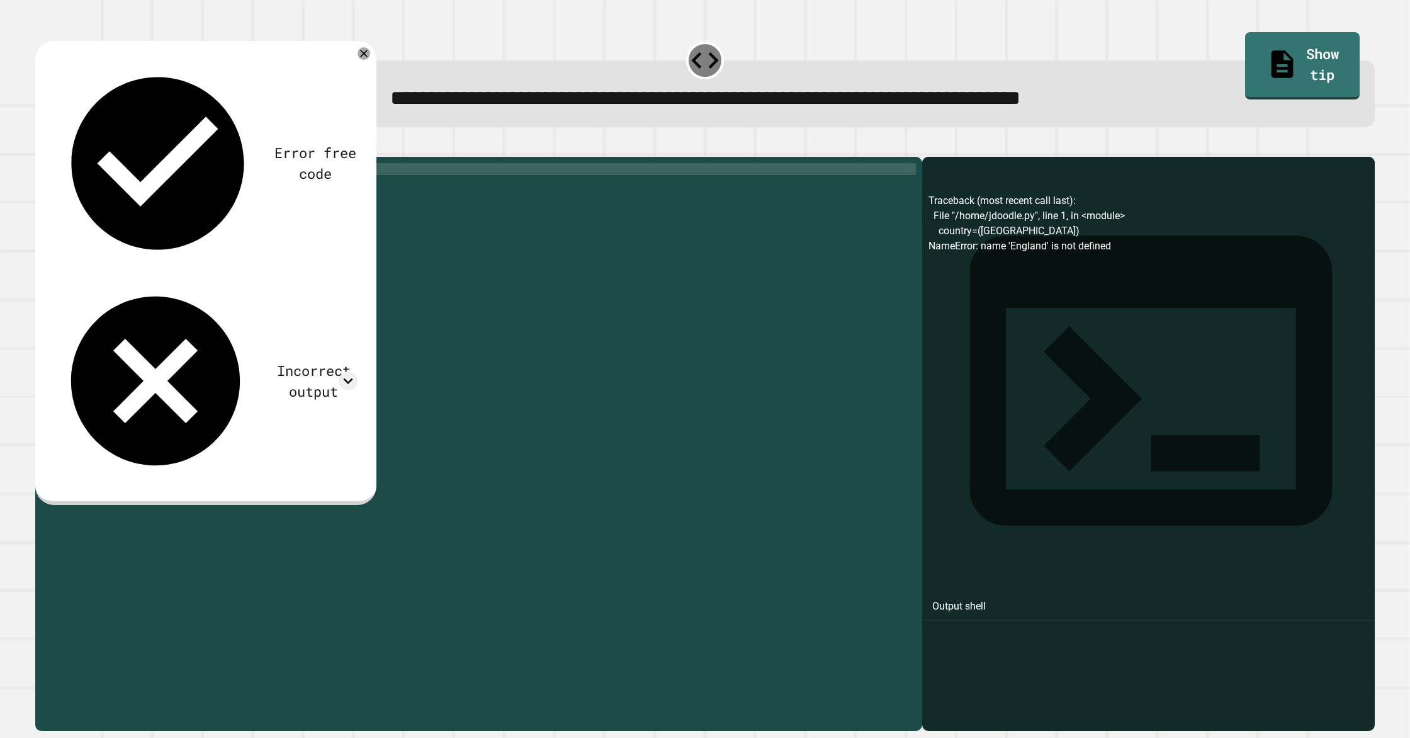
scroll to position [0, 5]
click at [112, 193] on div "country = ( England print ( country )" at bounding box center [489, 438] width 854 height 550
click at [183, 187] on div "country = "England print ( country )" at bounding box center [489, 438] width 854 height 550
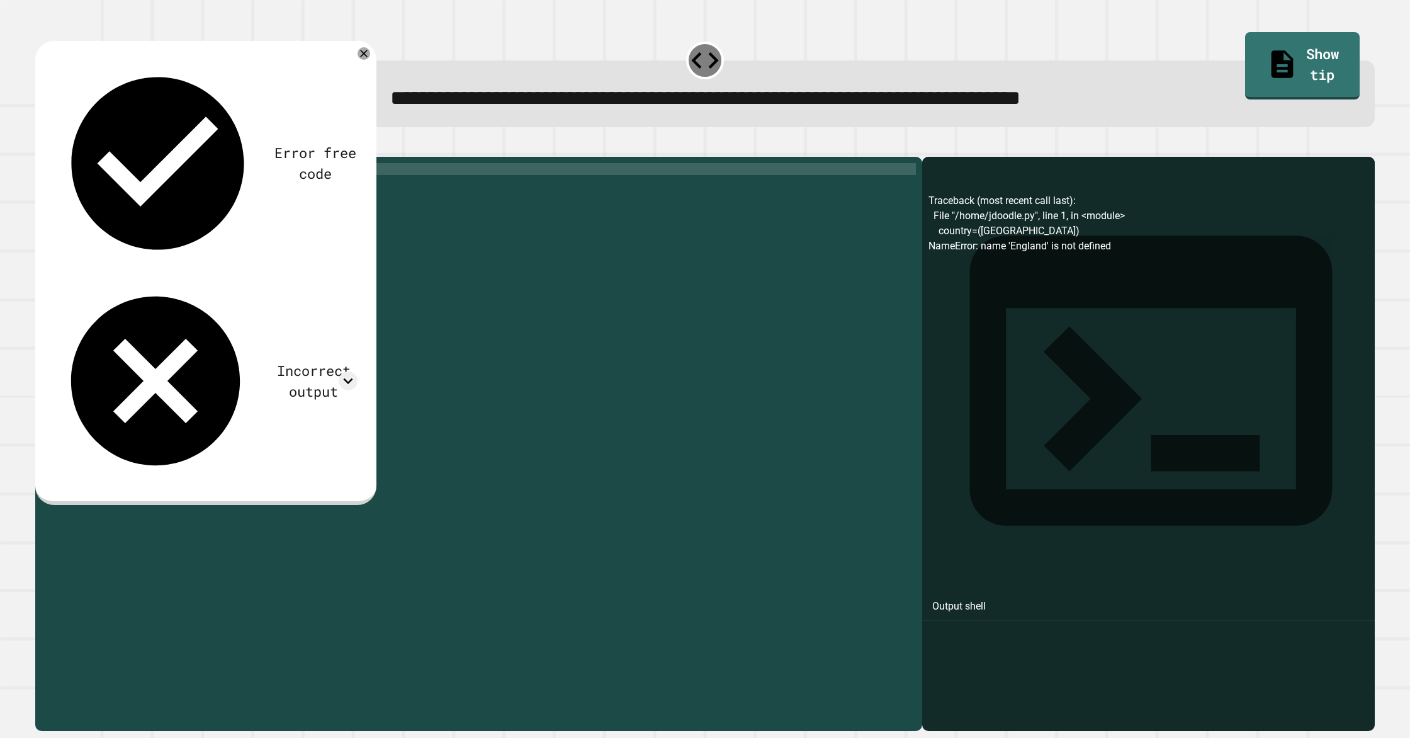
type textarea "**********"
click at [42, 146] on icon "button" at bounding box center [42, 146] width 0 height 0
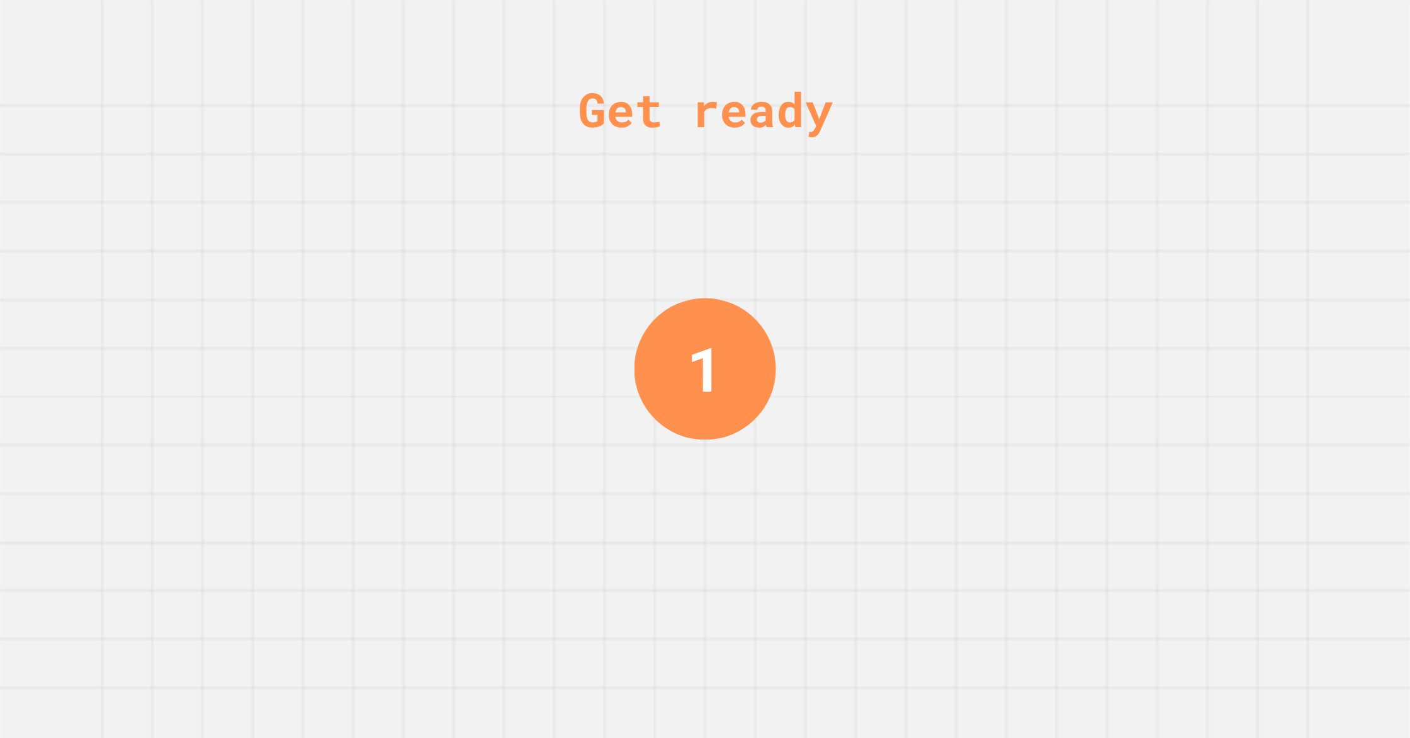
click at [1036, 528] on div "Get ready 1" at bounding box center [705, 369] width 1410 height 738
click at [1037, 534] on div "Get ready 1" at bounding box center [705, 369] width 1410 height 738
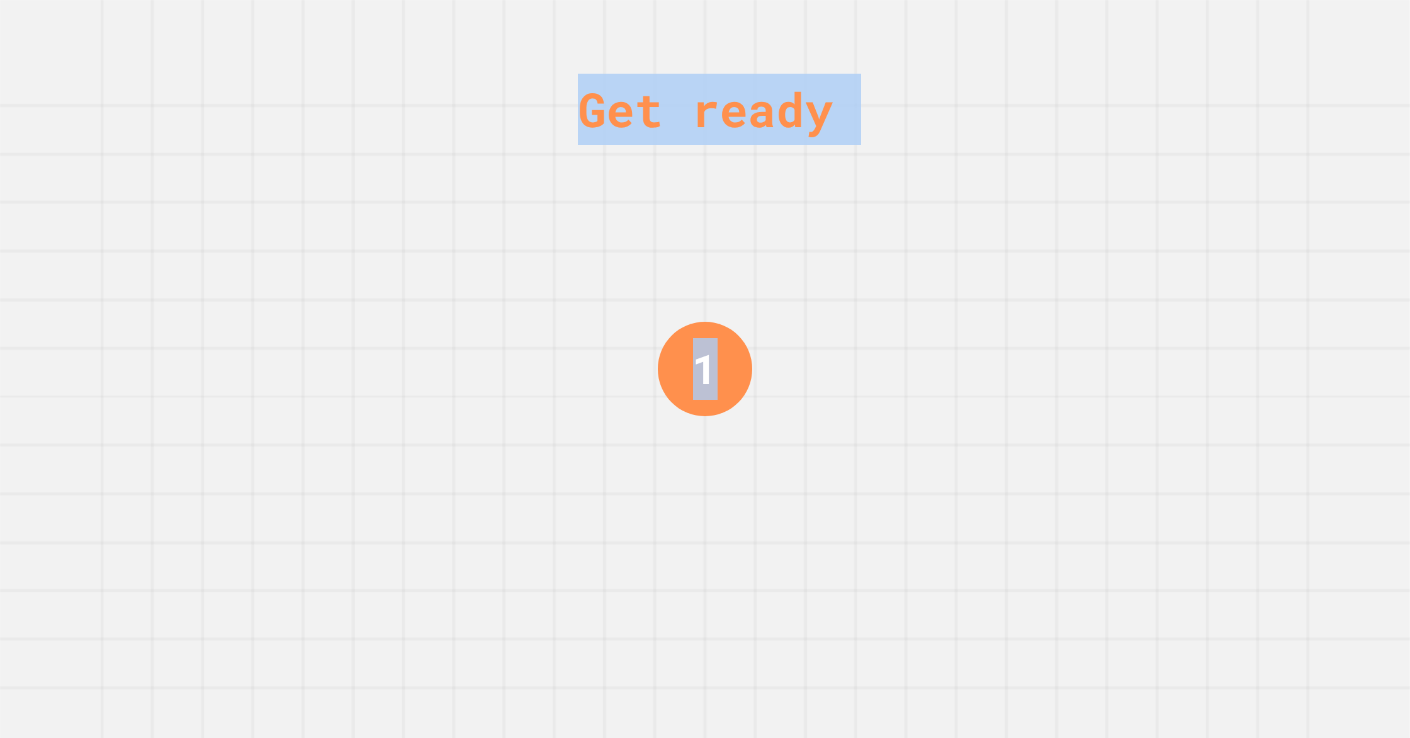
click at [1038, 534] on div "Get ready 1" at bounding box center [705, 369] width 1410 height 738
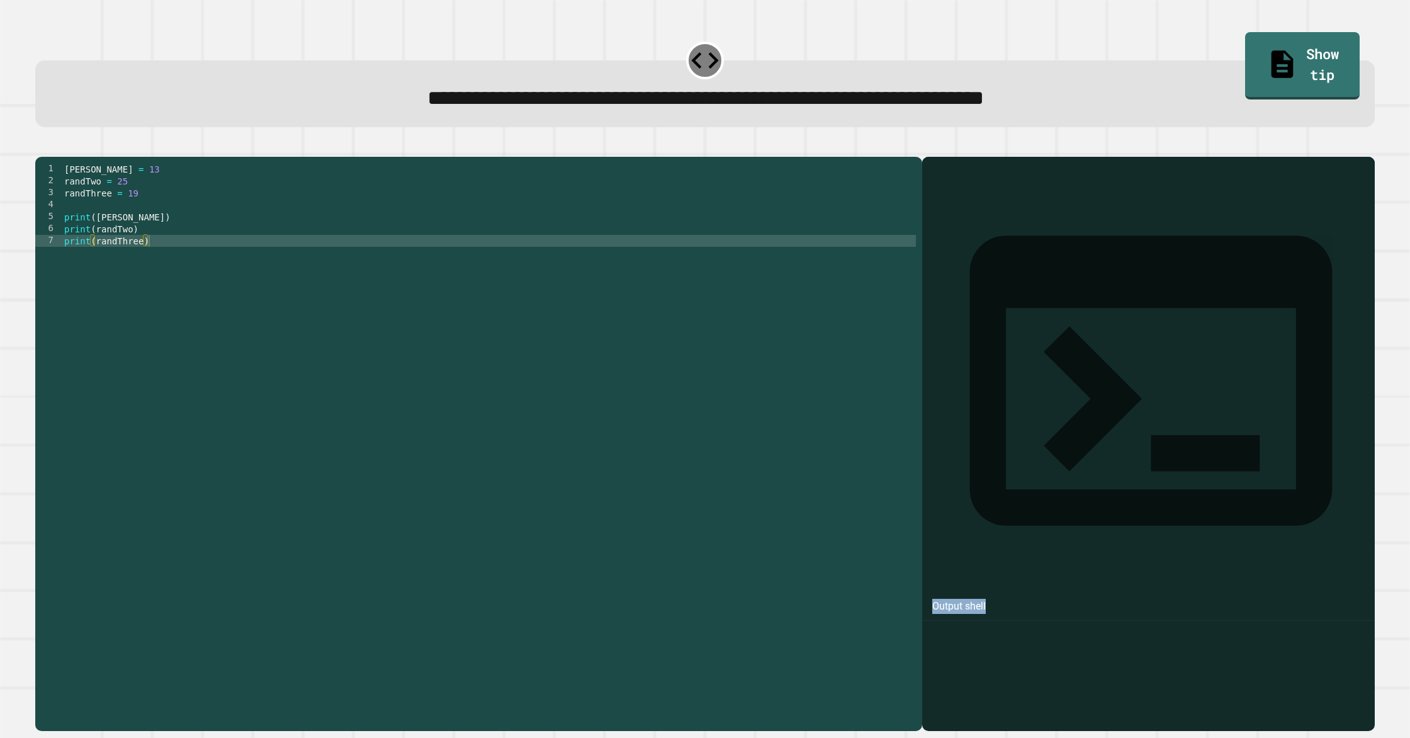
click at [1039, 536] on div at bounding box center [1148, 462] width 440 height 538
click at [669, 437] on div "[PERSON_NAME] = 13 randTwo = 25 randThree = 19 print ( [PERSON_NAME] ) print ( …" at bounding box center [489, 438] width 854 height 550
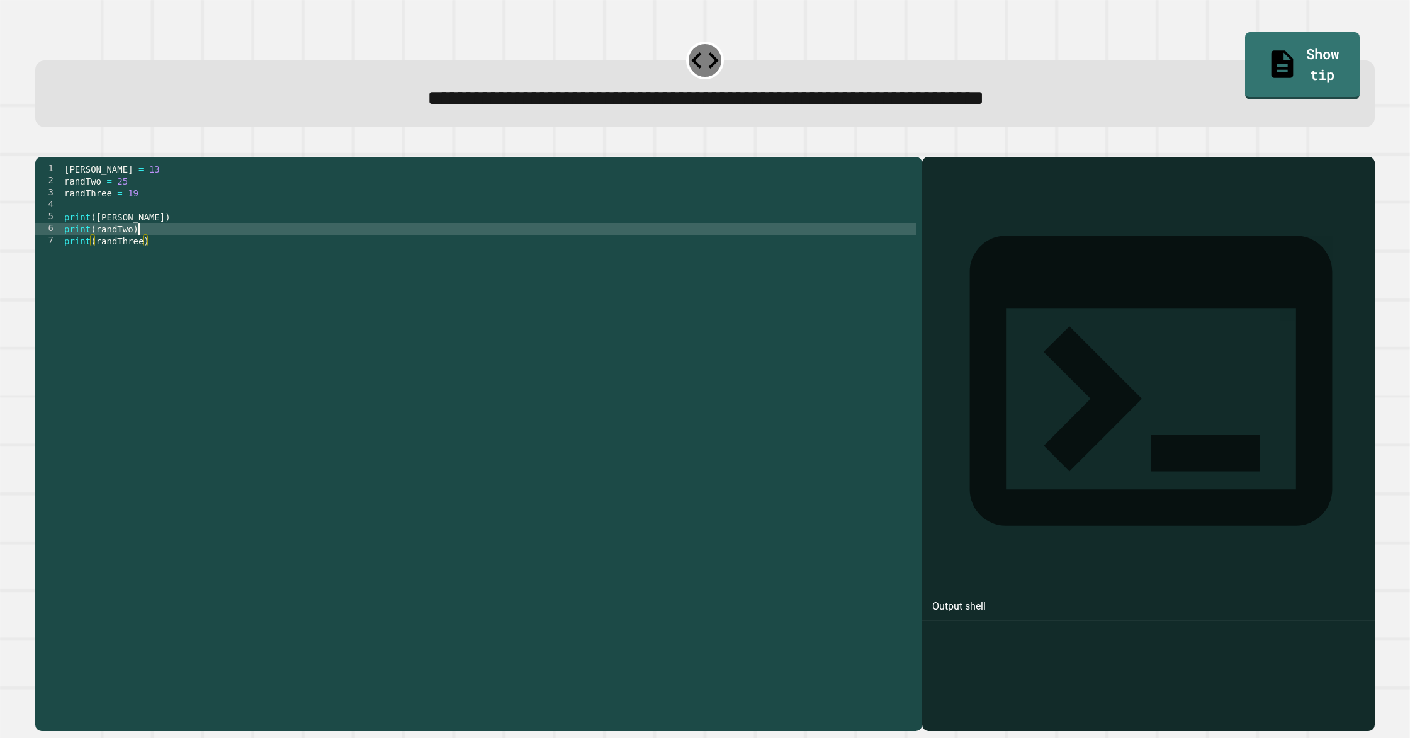
click at [216, 244] on div "[PERSON_NAME] = 13 randTwo = 25 randThree = 19 print ( [PERSON_NAME] ) print ( …" at bounding box center [489, 438] width 854 height 550
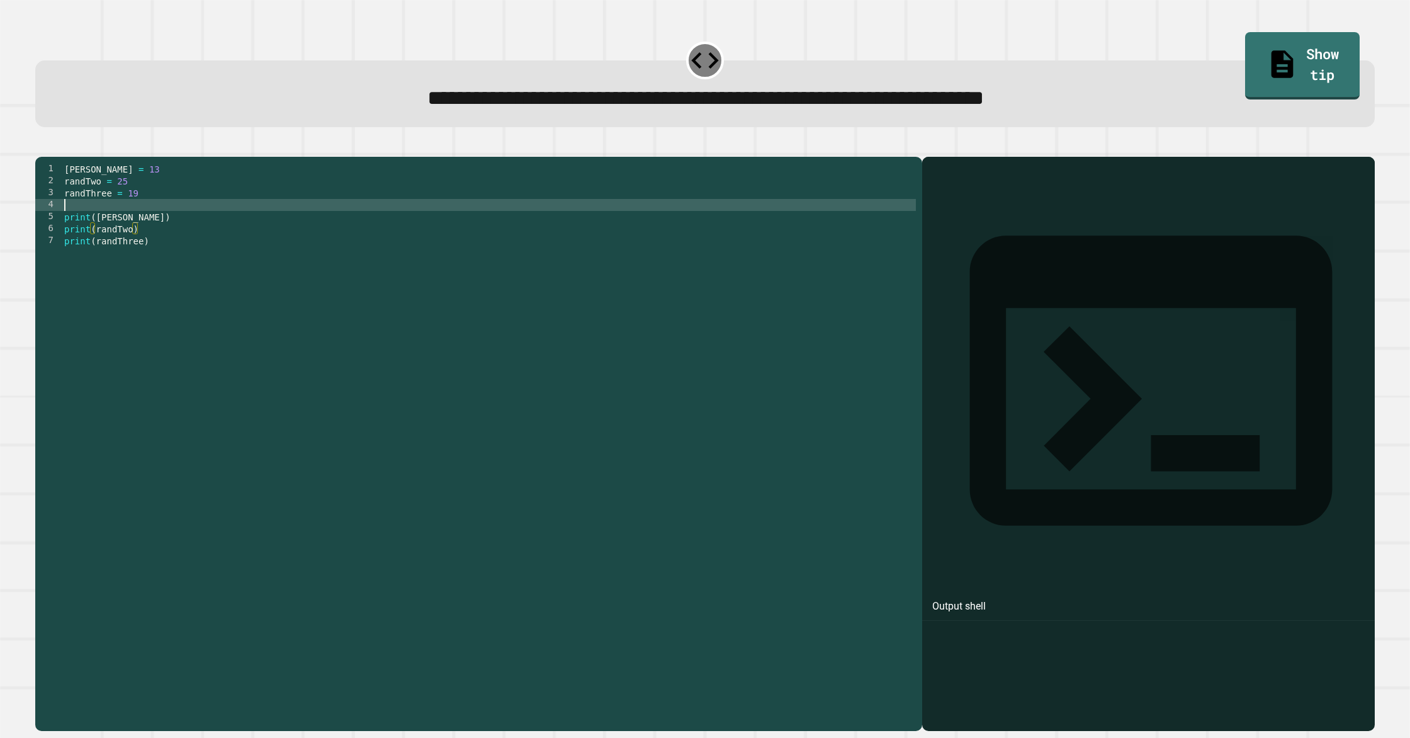
click at [176, 222] on div "[PERSON_NAME] = 13 randTwo = 25 randThree = 19 print ( [PERSON_NAME] ) print ( …" at bounding box center [489, 438] width 854 height 550
click at [142, 201] on div "[PERSON_NAME] = 13 randTwo = 25 randThree = 19 print ( [PERSON_NAME] ) print ( …" at bounding box center [489, 438] width 854 height 550
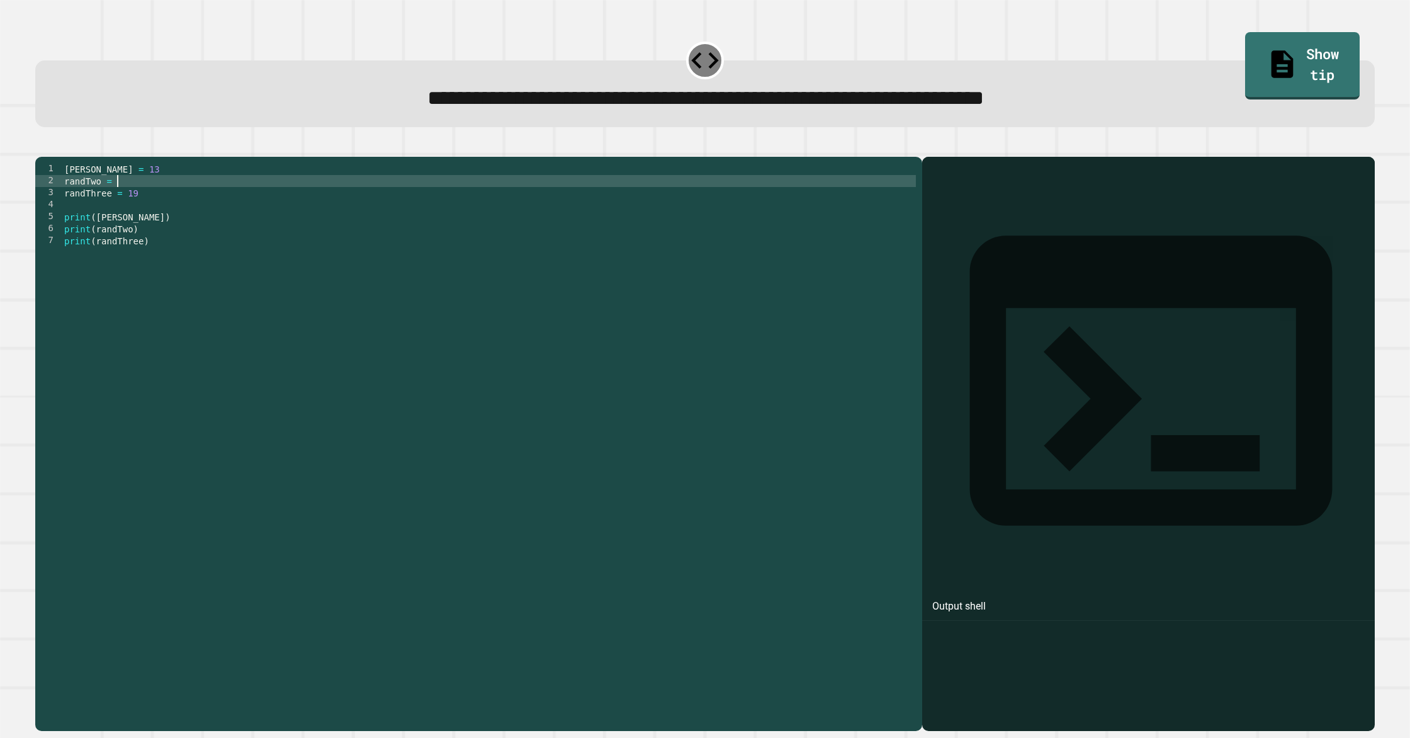
scroll to position [0, 4]
type textarea "**********"
click at [42, 146] on icon "button" at bounding box center [42, 146] width 0 height 0
